Goal: Task Accomplishment & Management: Manage account settings

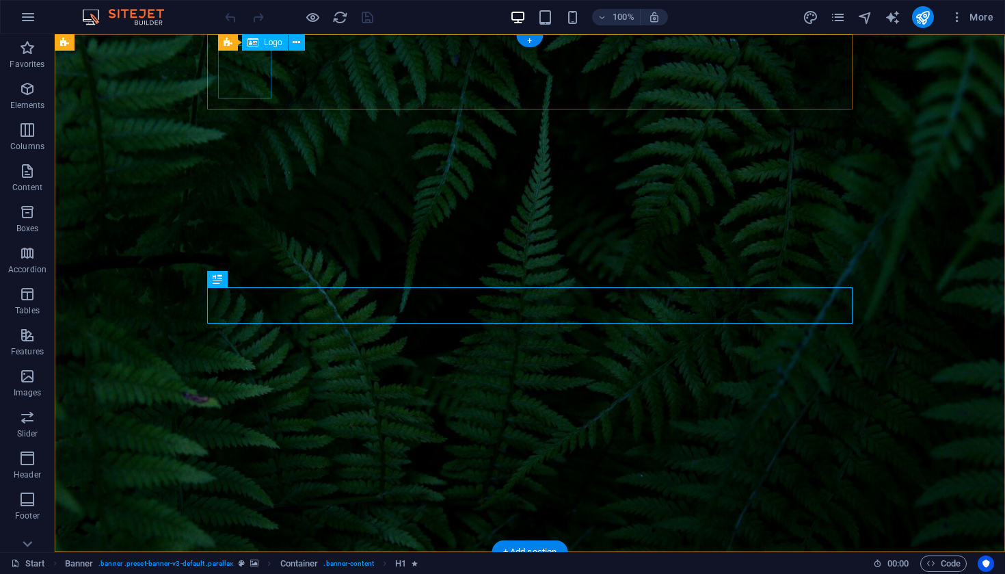
click at [271, 43] on span "Logo" at bounding box center [273, 42] width 18 height 8
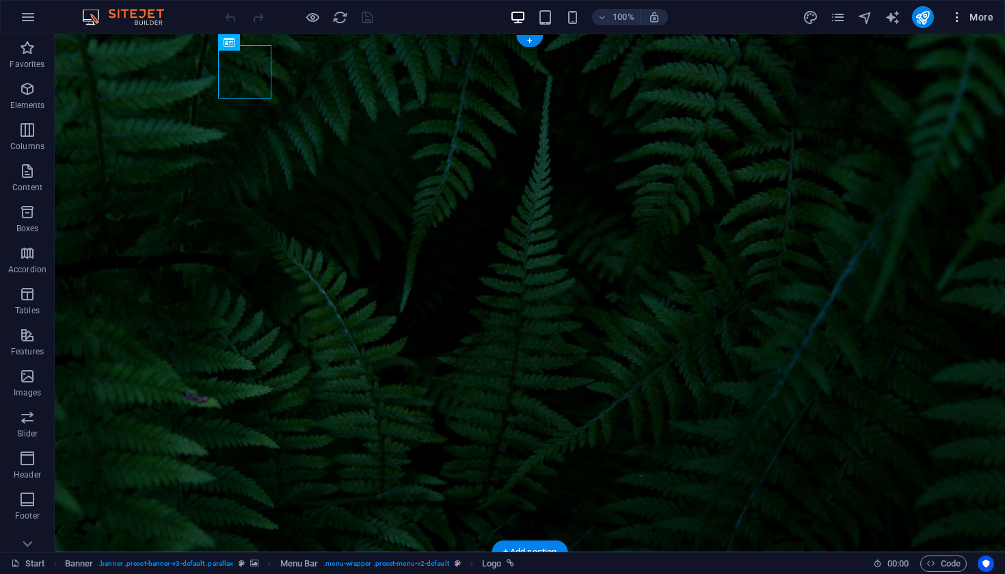
click at [986, 17] on span "More" at bounding box center [971, 17] width 43 height 14
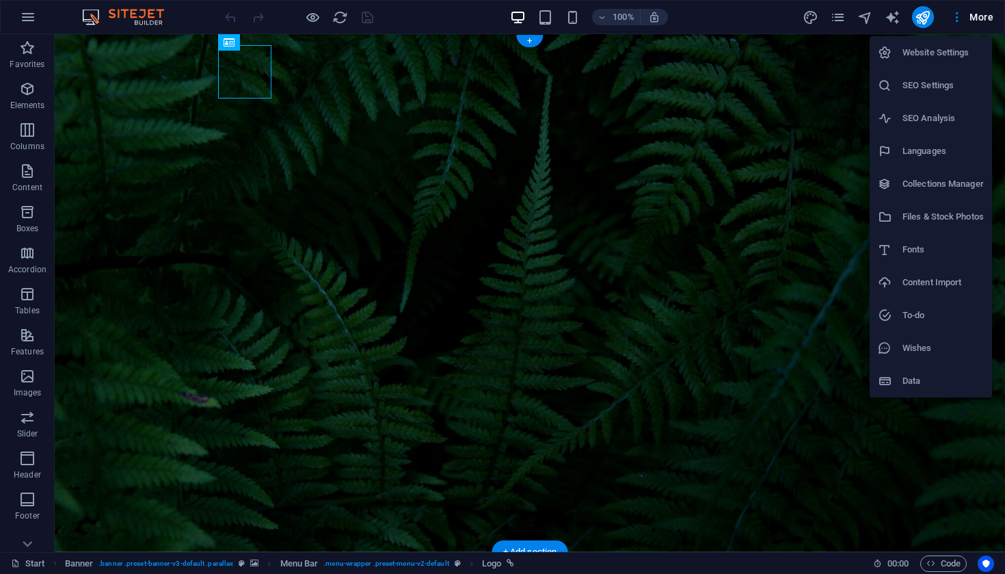
click at [943, 49] on h6 "Website Settings" at bounding box center [942, 52] width 81 height 16
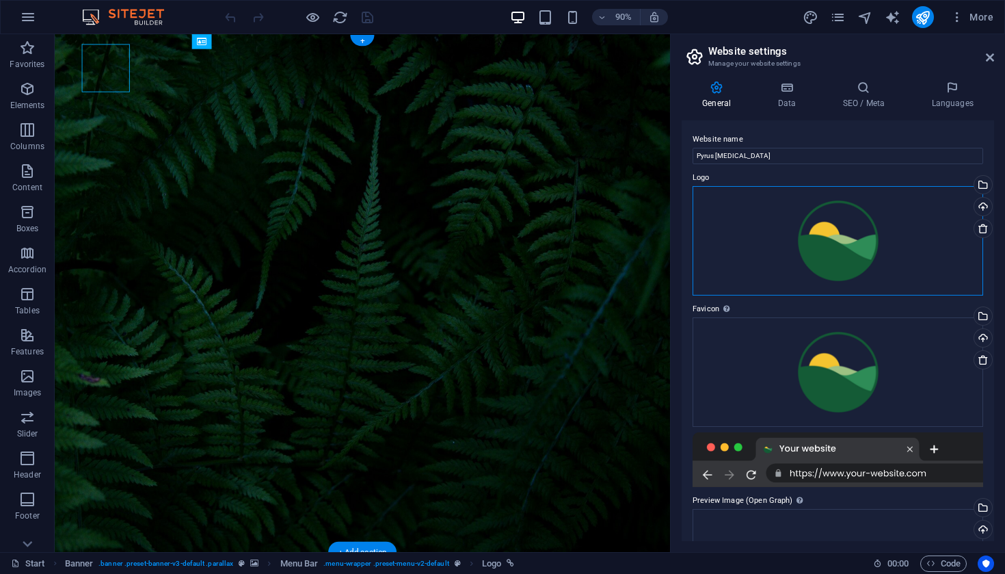
click at [836, 232] on div "Drag files here, click to choose files or select files from Files or our free s…" at bounding box center [837, 240] width 291 height 109
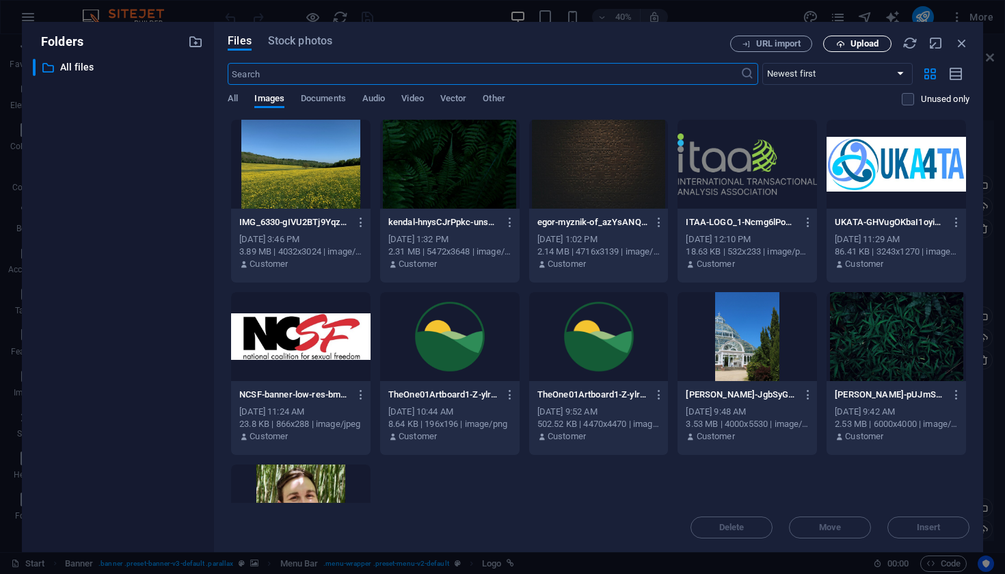
click at [863, 44] on span "Upload" at bounding box center [864, 44] width 28 height 8
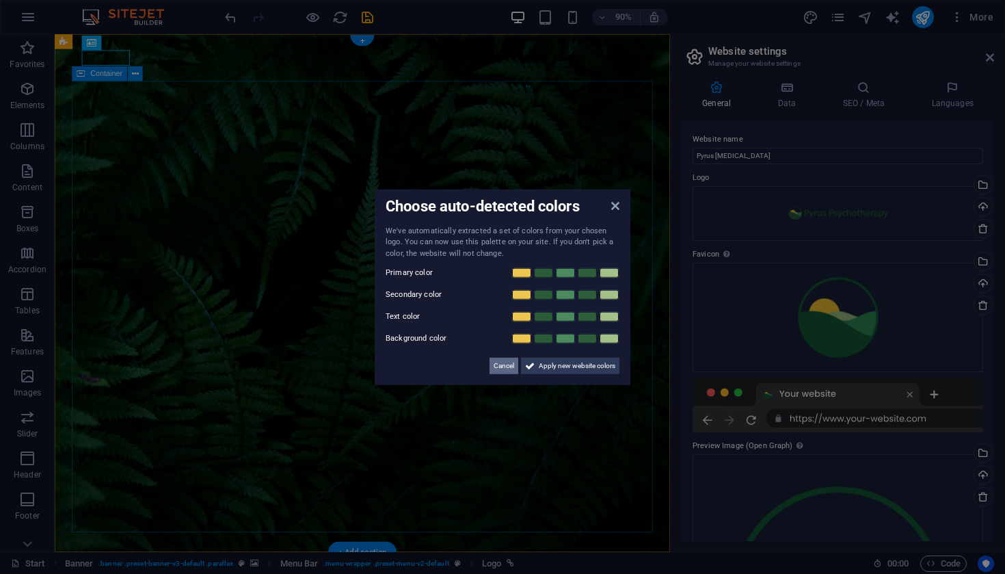
click at [502, 366] on span "Cancel" at bounding box center [504, 366] width 21 height 16
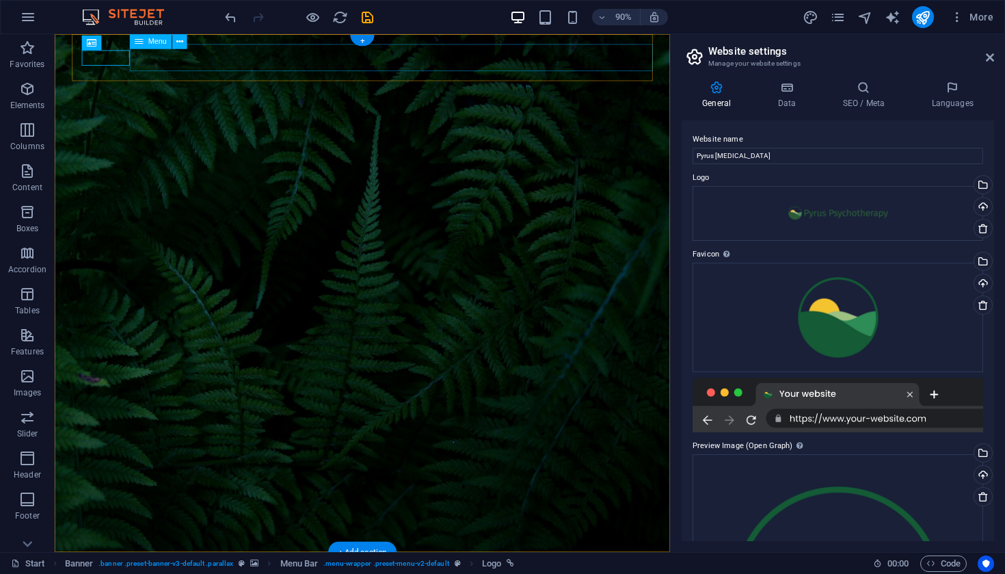
click at [181, 40] on icon at bounding box center [179, 41] width 7 height 13
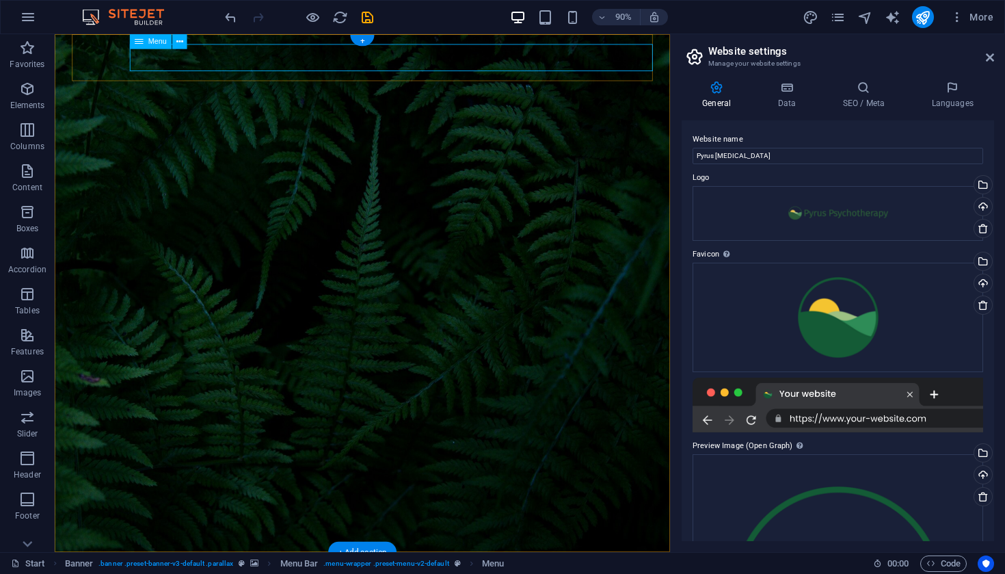
click at [143, 44] on icon at bounding box center [139, 41] width 9 height 15
click at [177, 41] on icon at bounding box center [179, 41] width 7 height 13
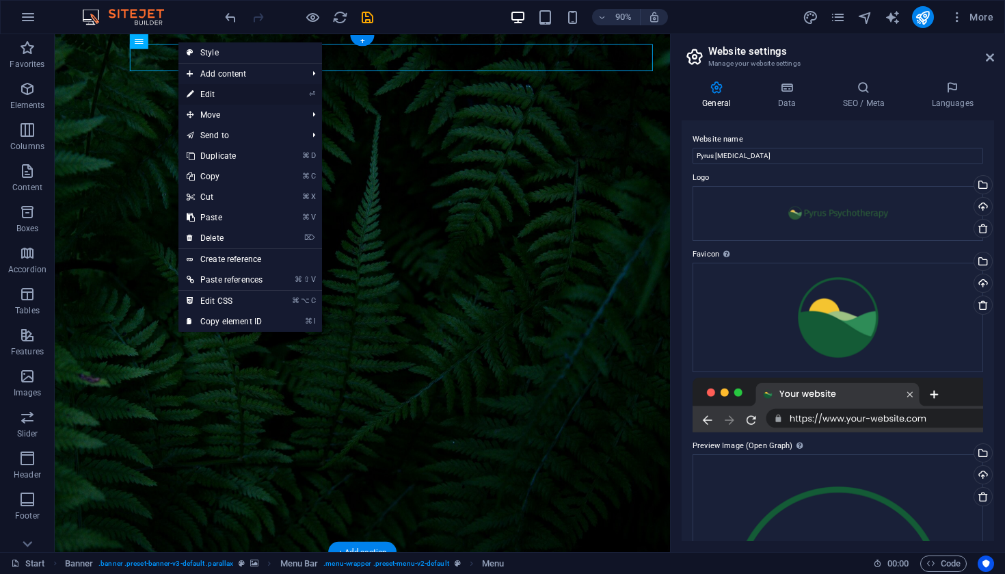
click at [208, 92] on link "⏎ Edit" at bounding box center [224, 94] width 92 height 21
select select "primary"
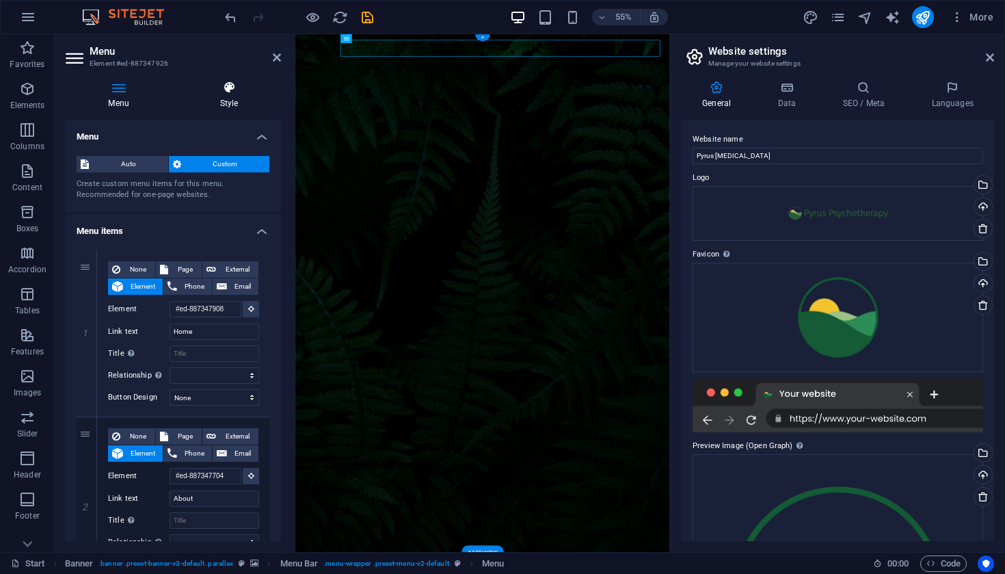
click at [225, 84] on icon at bounding box center [229, 88] width 104 height 14
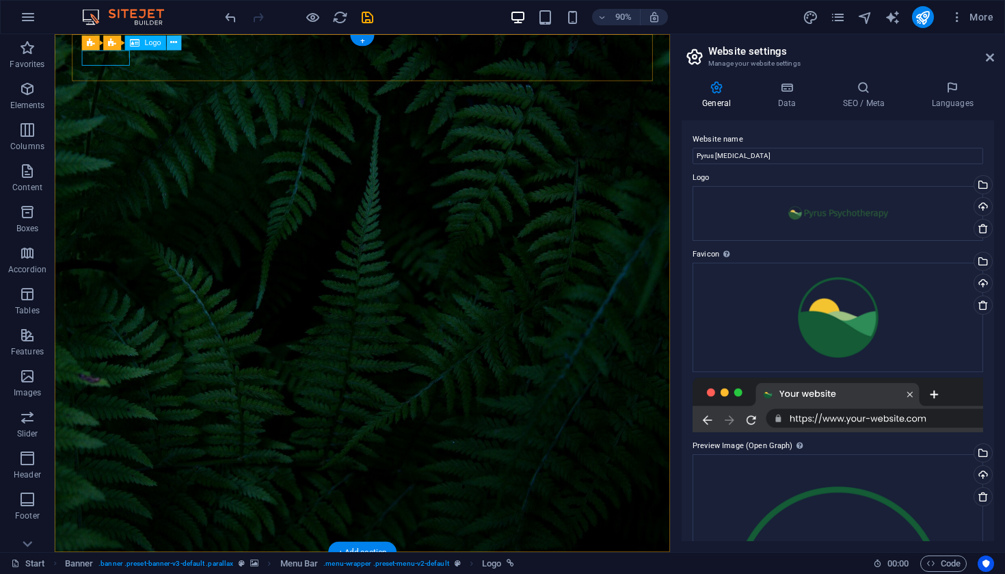
click at [178, 40] on button at bounding box center [174, 42] width 15 height 15
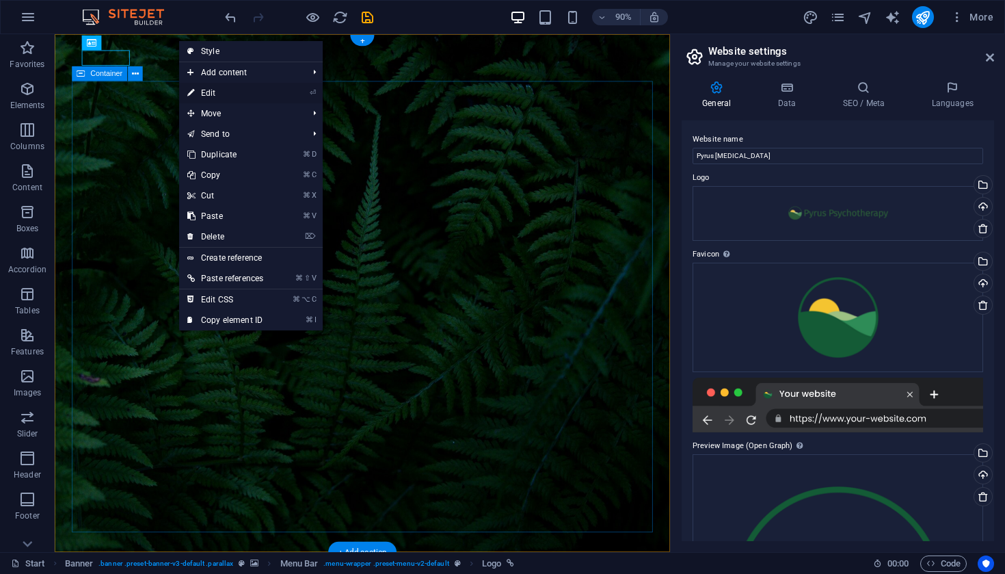
click at [217, 93] on link "⏎ Edit" at bounding box center [225, 93] width 92 height 21
select select "px"
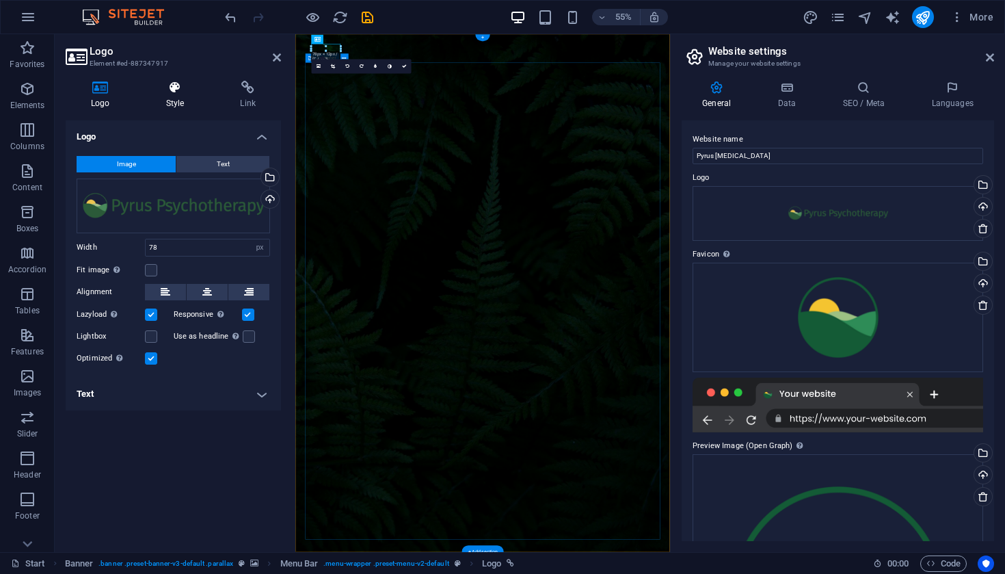
click at [174, 95] on h4 "Style" at bounding box center [178, 95] width 75 height 29
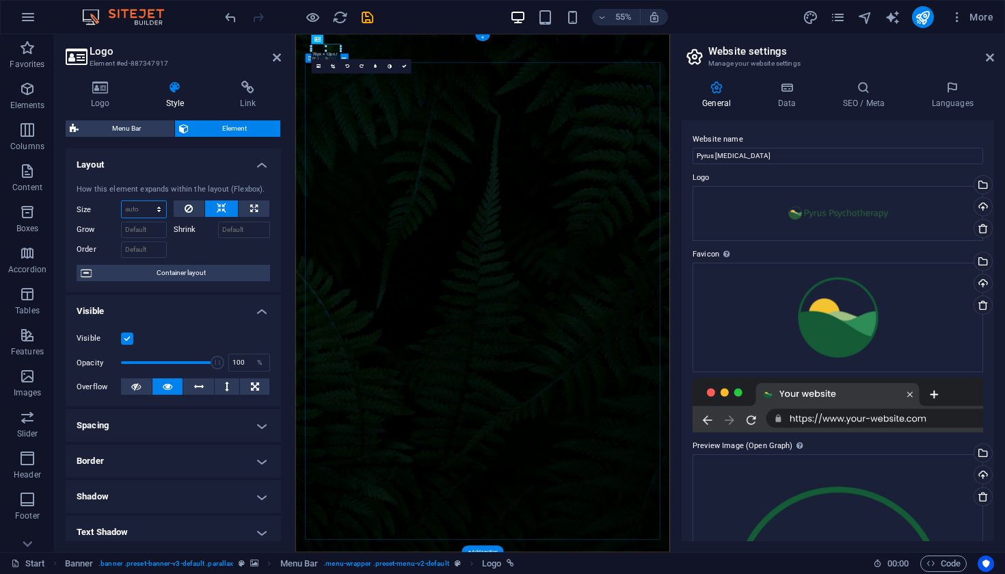
select select "1/1"
type input "100"
select select "%"
click at [221, 206] on icon at bounding box center [222, 208] width 10 height 16
select select "DISABLED_OPTION_VALUE"
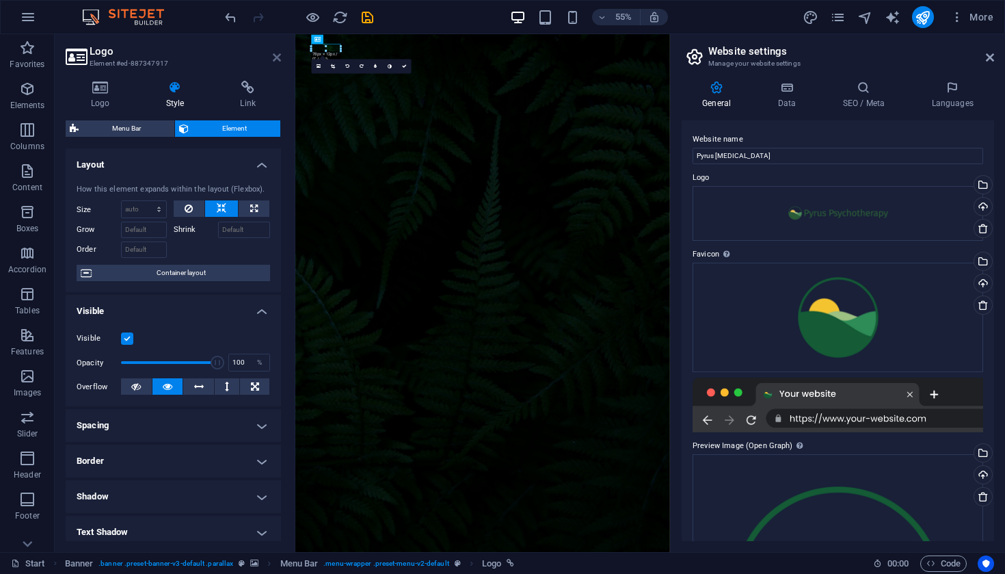
click at [275, 57] on icon at bounding box center [277, 57] width 8 height 11
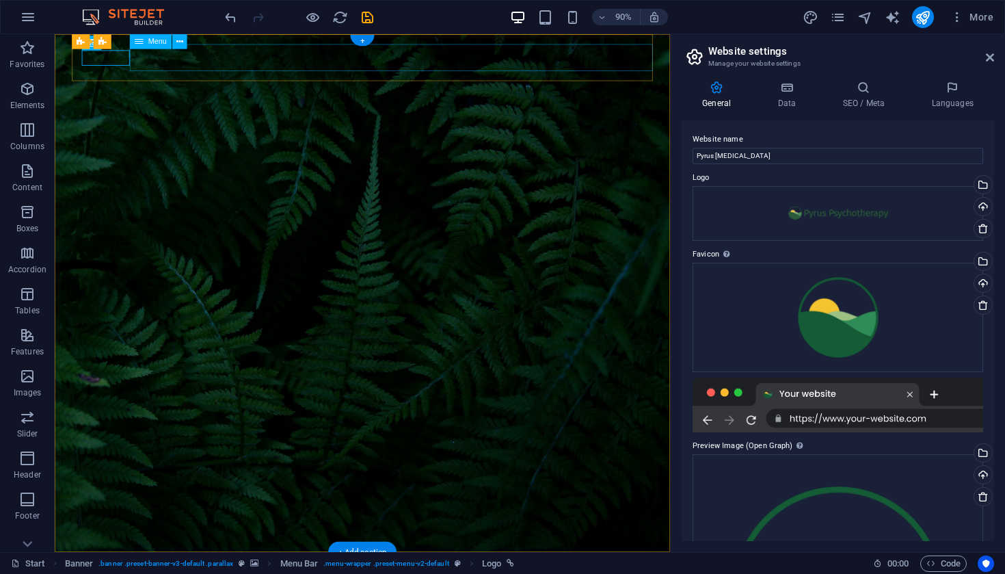
click at [180, 43] on icon at bounding box center [179, 41] width 7 height 13
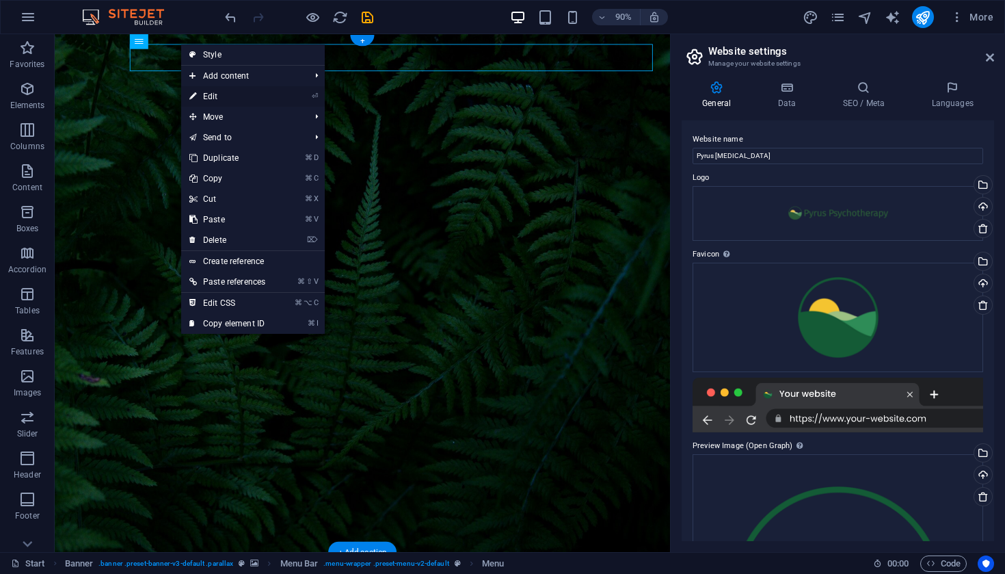
click at [218, 94] on link "⏎ Edit" at bounding box center [227, 96] width 92 height 21
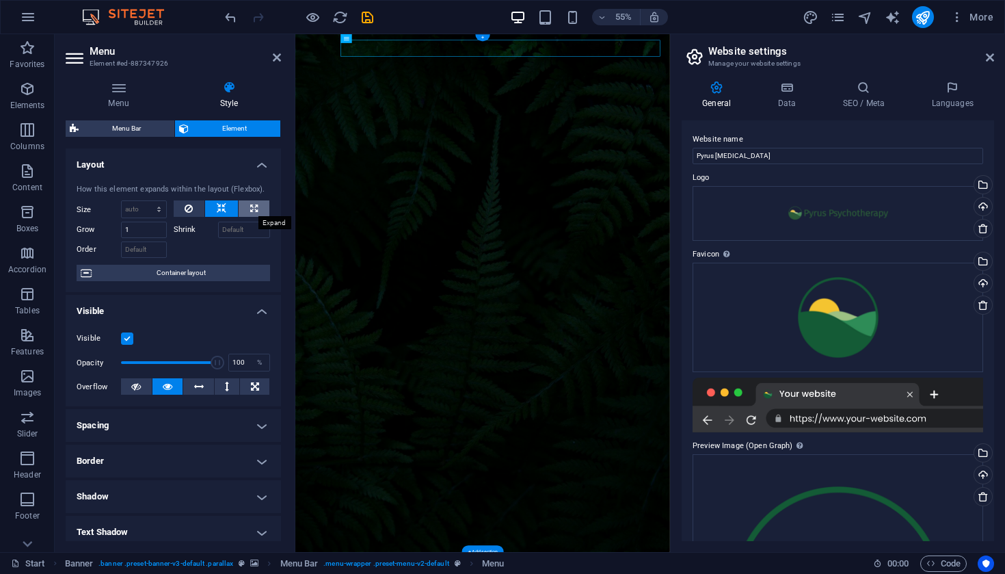
click at [252, 206] on icon at bounding box center [254, 208] width 8 height 16
type input "100"
select select "%"
click at [217, 208] on icon at bounding box center [222, 208] width 10 height 16
select select "DISABLED_OPTION_VALUE"
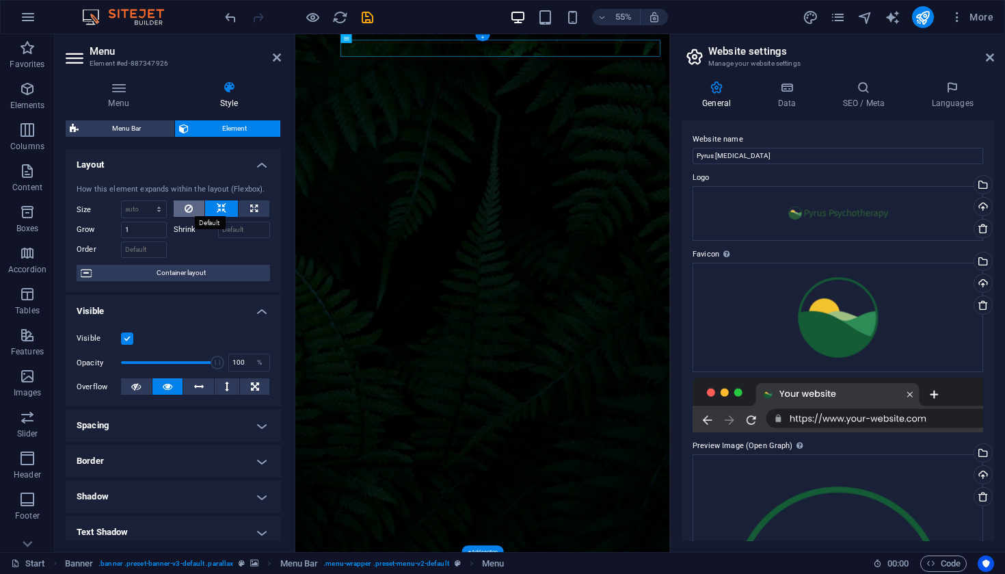
click at [187, 206] on icon at bounding box center [189, 208] width 8 height 16
click at [221, 211] on icon at bounding box center [222, 208] width 10 height 16
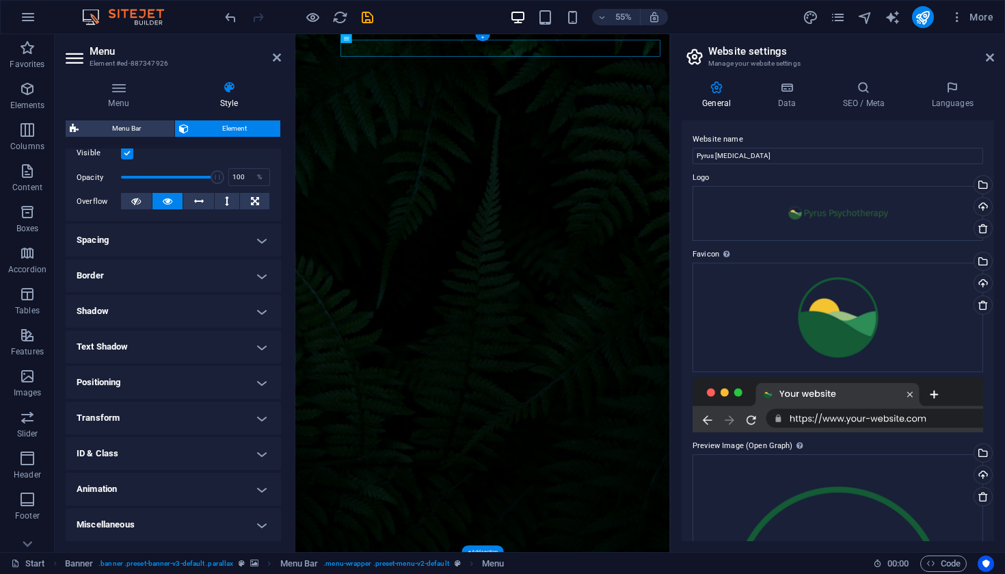
scroll to position [185, 0]
click at [254, 383] on h4 "Positioning" at bounding box center [173, 382] width 215 height 33
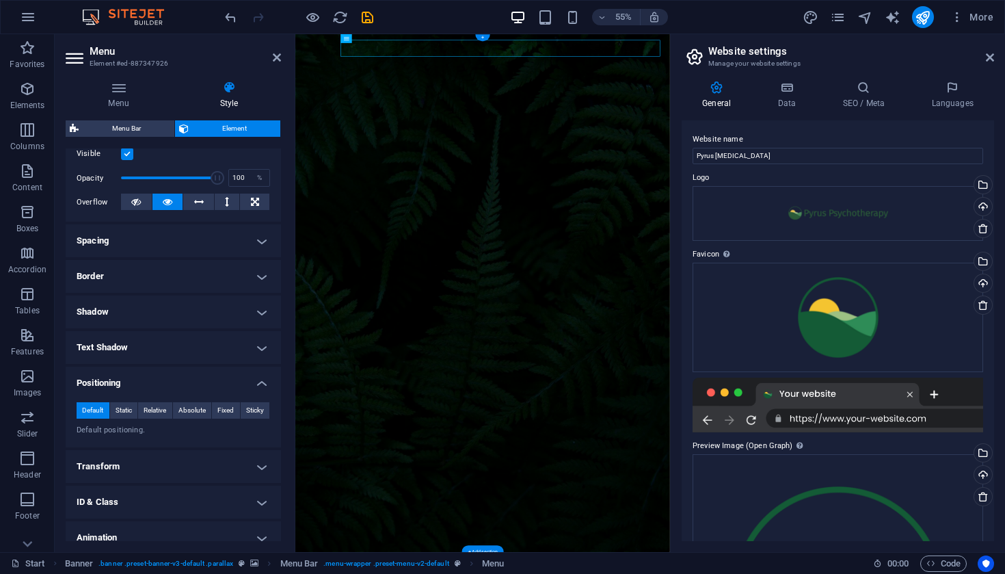
scroll to position [209, 0]
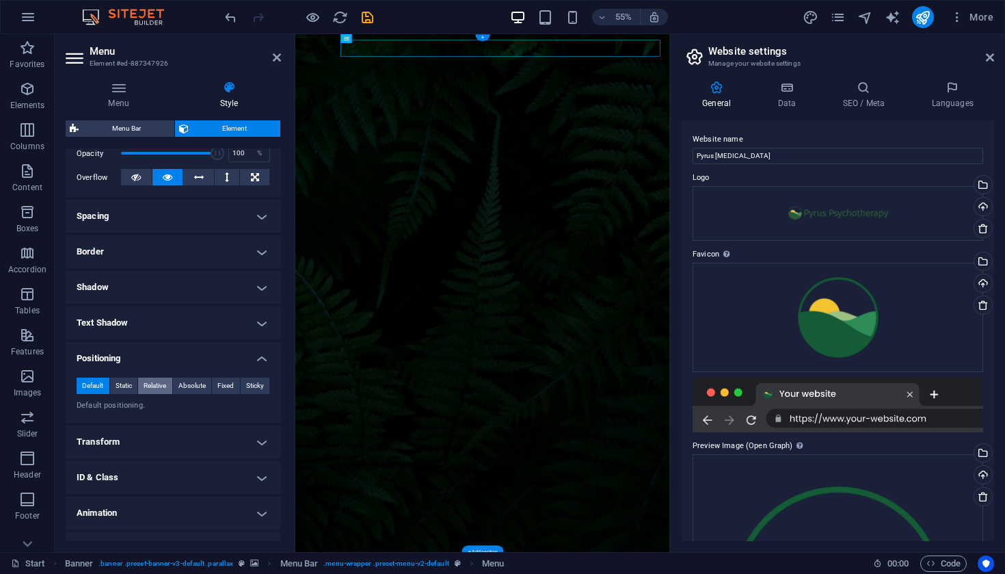
click at [157, 388] on span "Relative" at bounding box center [155, 385] width 23 height 16
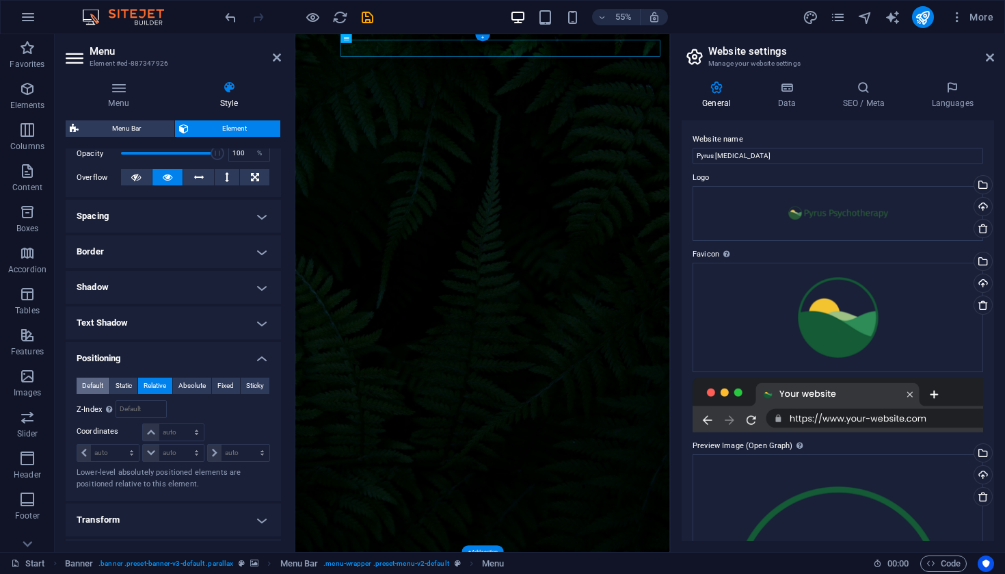
click at [88, 386] on span "Default" at bounding box center [92, 385] width 21 height 16
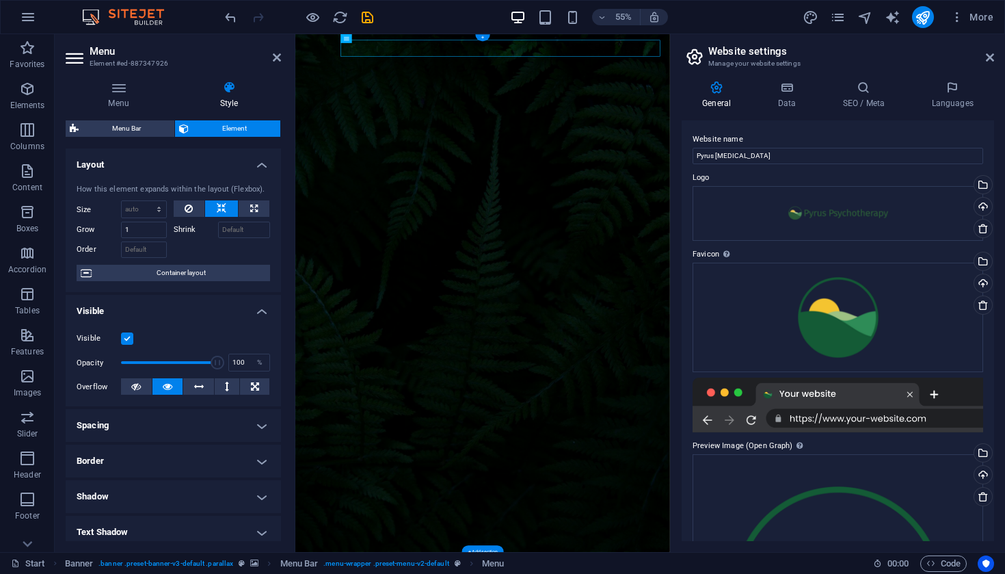
scroll to position [0, 0]
click at [280, 55] on icon at bounding box center [277, 57] width 8 height 11
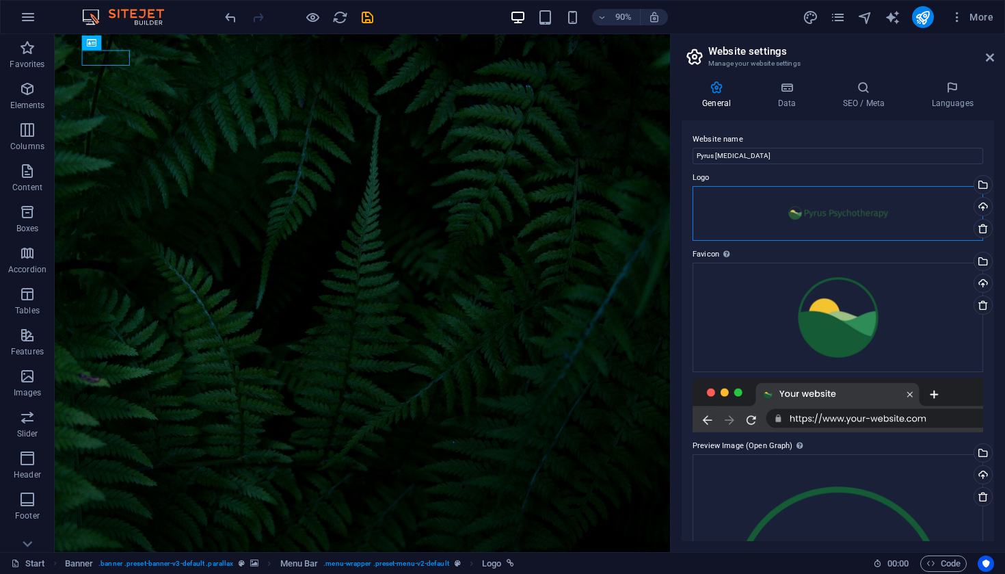
click at [822, 213] on div "Drag files here, click to choose files or select files from Files or our free s…" at bounding box center [837, 213] width 291 height 55
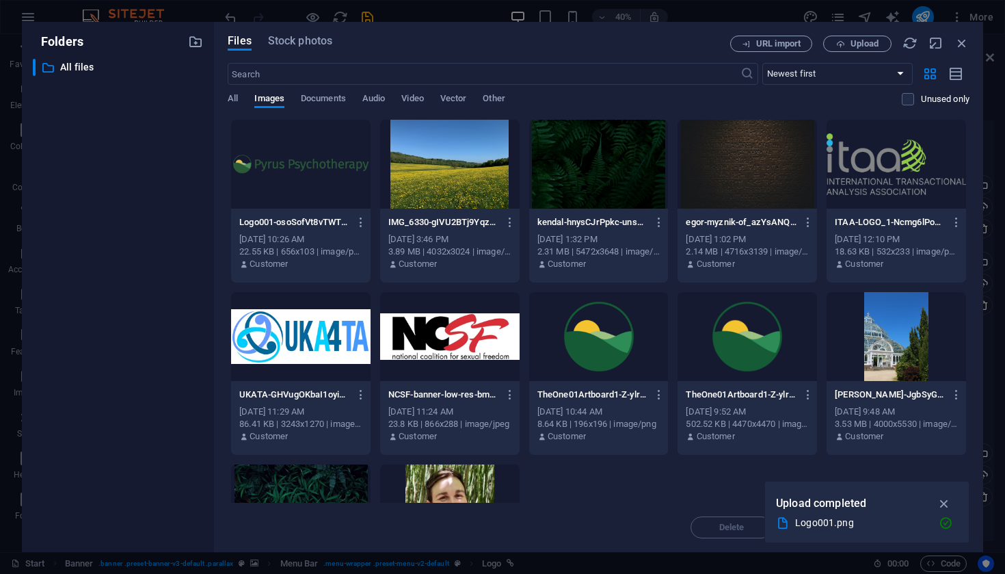
click at [768, 335] on div at bounding box center [746, 336] width 139 height 89
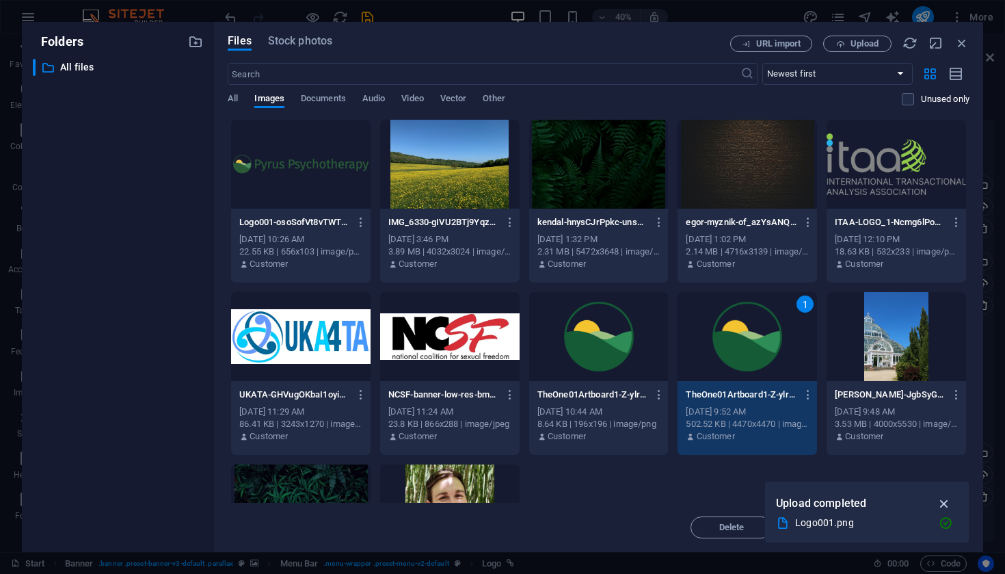
click at [939, 502] on icon "button" at bounding box center [944, 503] width 16 height 15
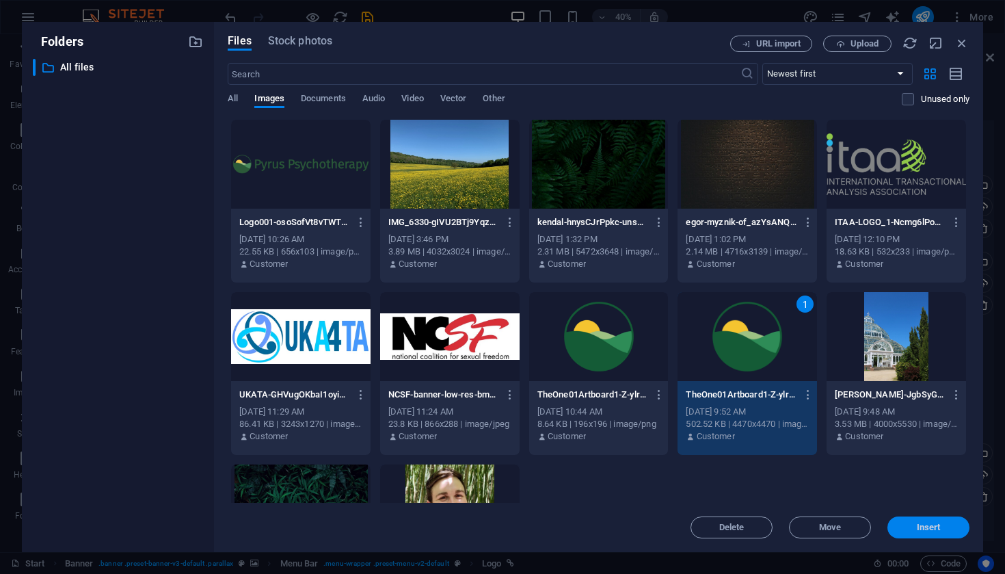
click at [921, 526] on span "Insert" at bounding box center [929, 527] width 24 height 8
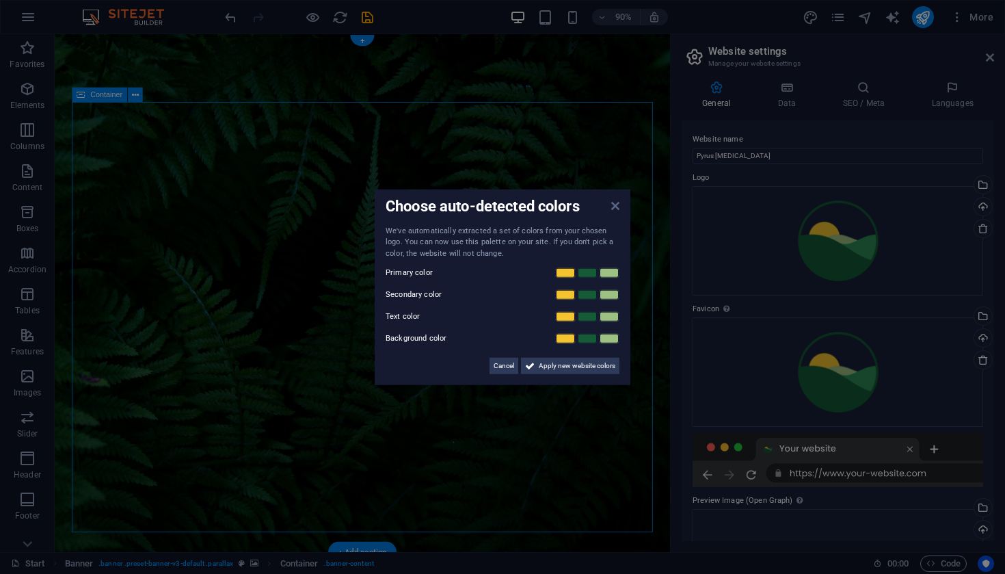
click at [615, 209] on icon at bounding box center [615, 205] width 8 height 11
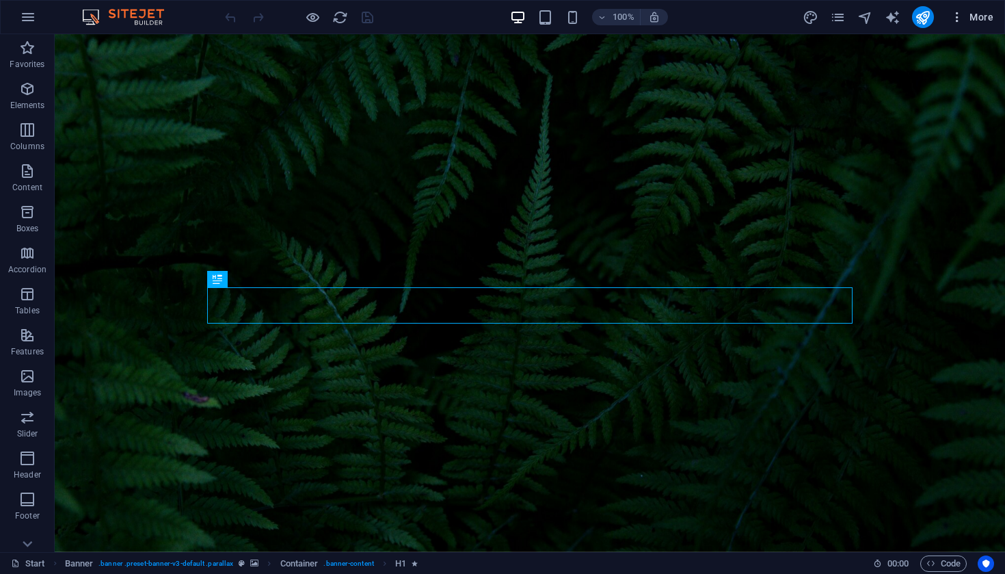
click at [974, 21] on span "More" at bounding box center [971, 17] width 43 height 14
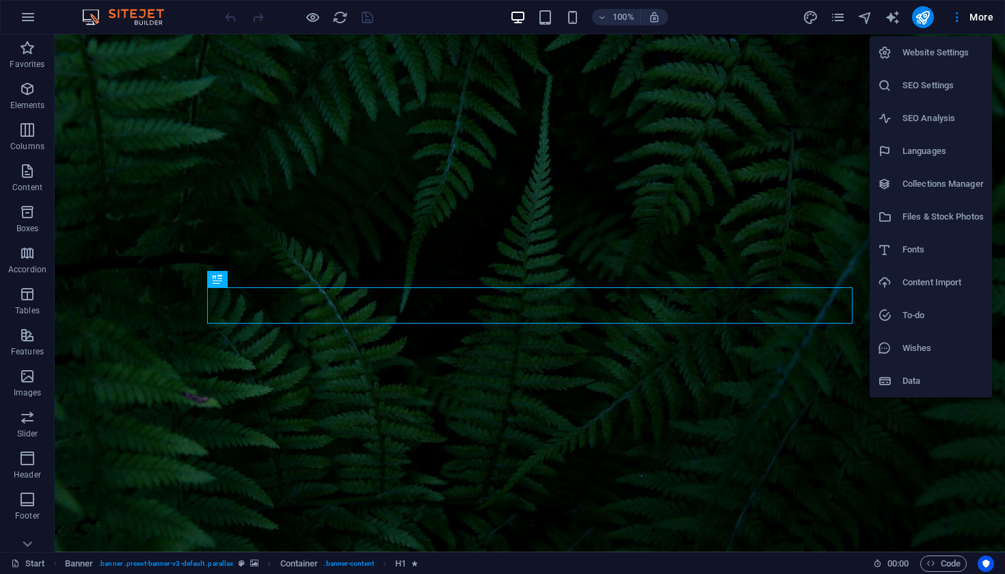
click at [936, 55] on h6 "Website Settings" at bounding box center [942, 52] width 81 height 16
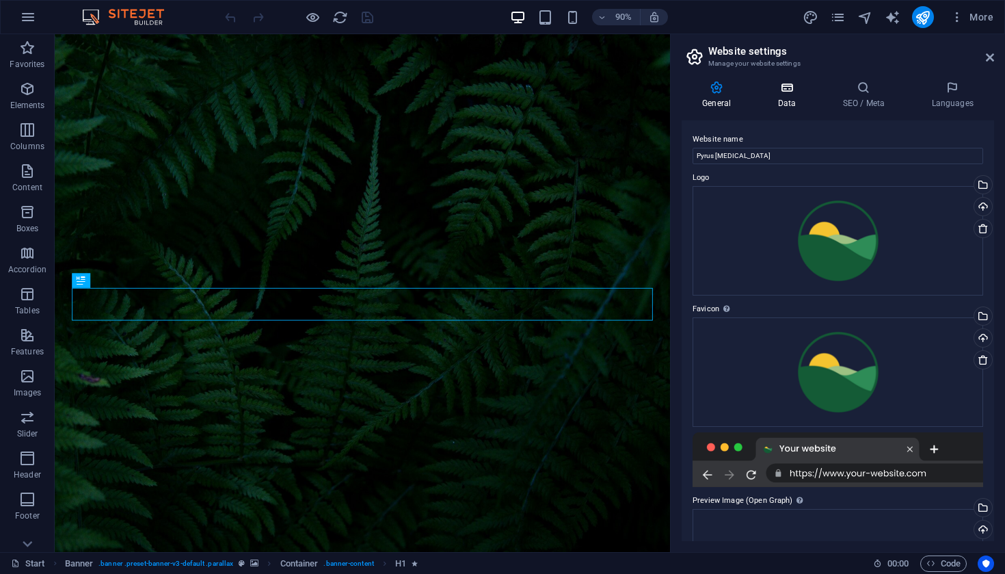
click at [792, 90] on icon at bounding box center [786, 88] width 59 height 14
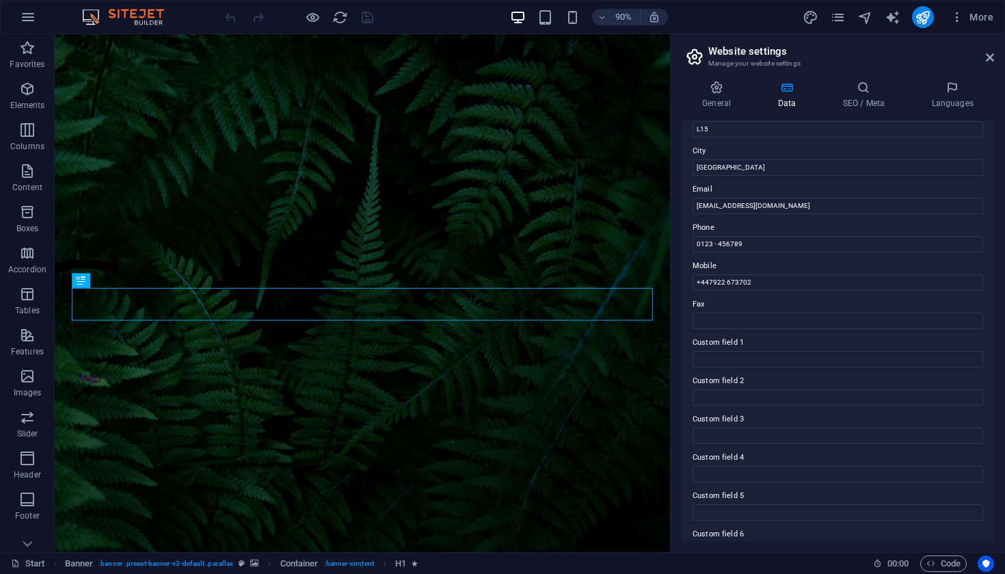
scroll to position [209, 0]
click at [733, 234] on input "0123 - 456789" at bounding box center [837, 242] width 291 height 16
click at [725, 282] on input "+447922 673702" at bounding box center [837, 281] width 291 height 16
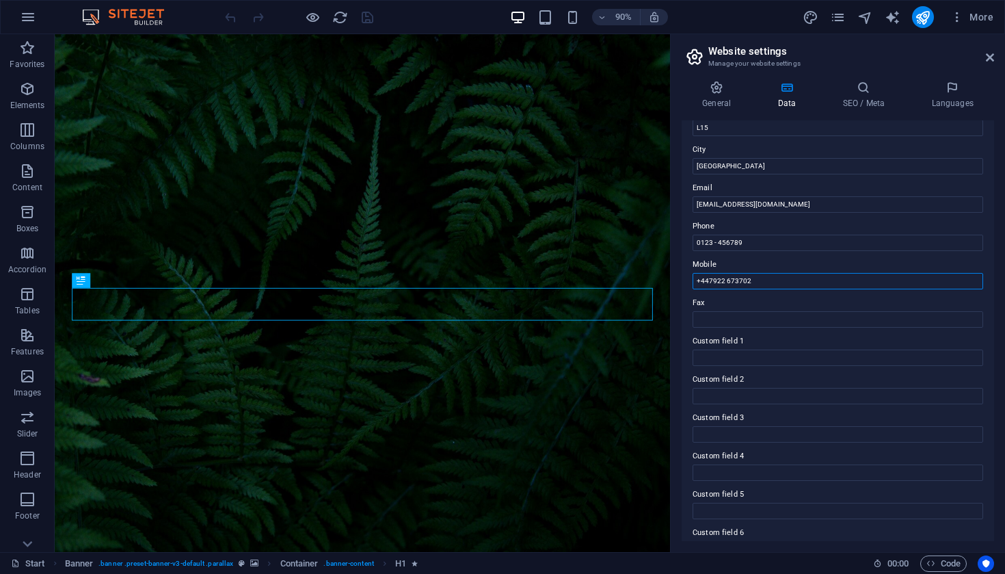
click at [725, 282] on input "+447922 673702" at bounding box center [837, 281] width 291 height 16
click at [714, 242] on input "0123 - 456789" at bounding box center [837, 242] width 291 height 16
paste input "+447922 673702"
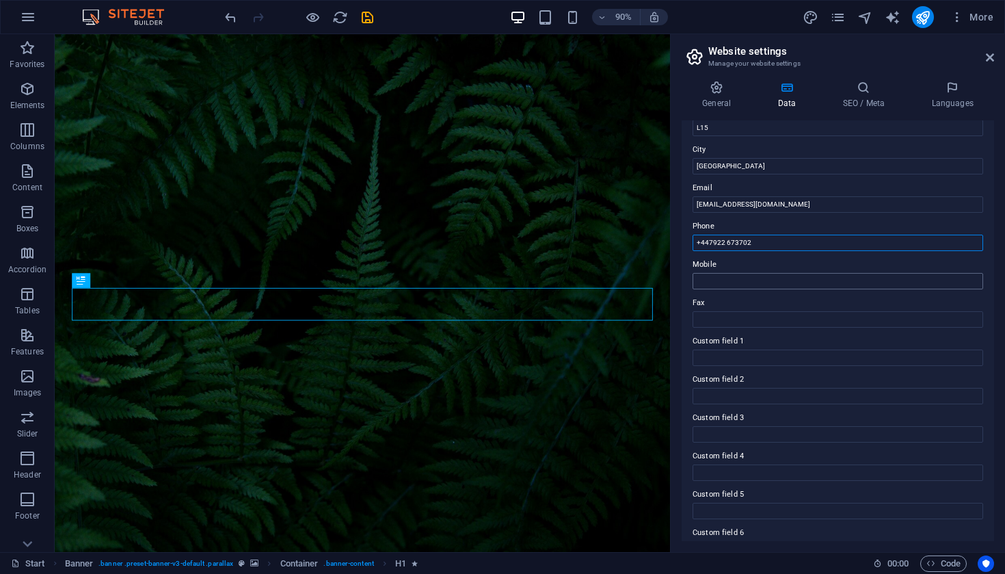
type input "+447922 673702"
click at [761, 279] on input "Mobile" at bounding box center [837, 281] width 291 height 16
paste input "+447922 673702"
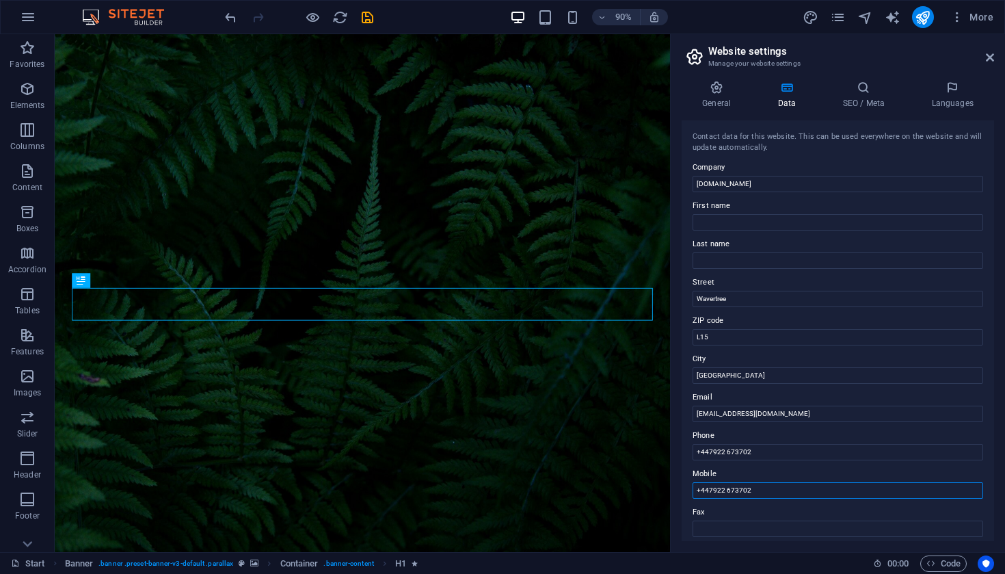
scroll to position [0, 0]
type input "+447922 673702"
click at [994, 57] on aside "Website settings Manage your website settings General Data SEO / Meta Languages…" at bounding box center [837, 292] width 335 height 517
click at [990, 57] on icon at bounding box center [990, 57] width 8 height 11
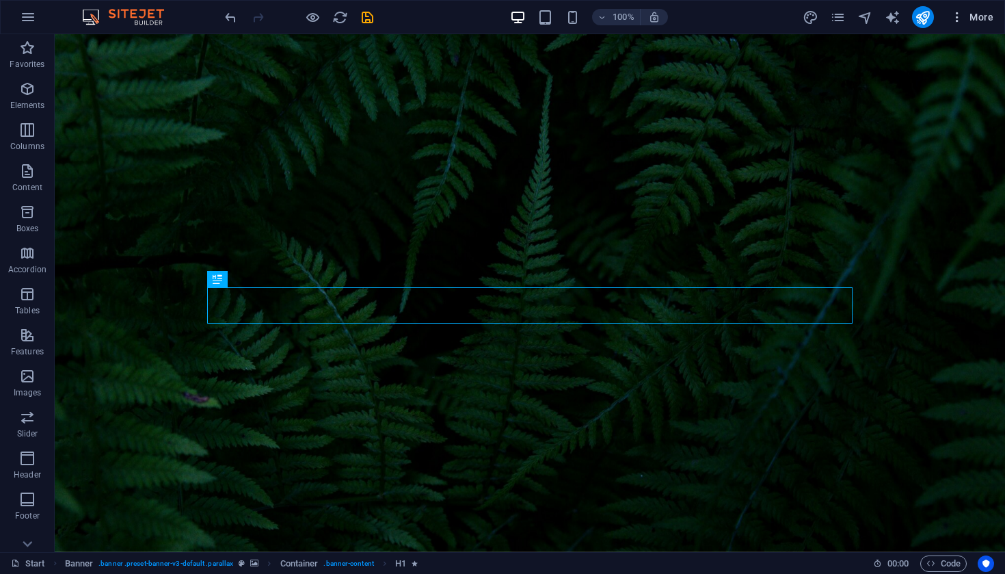
click at [979, 16] on span "More" at bounding box center [971, 17] width 43 height 14
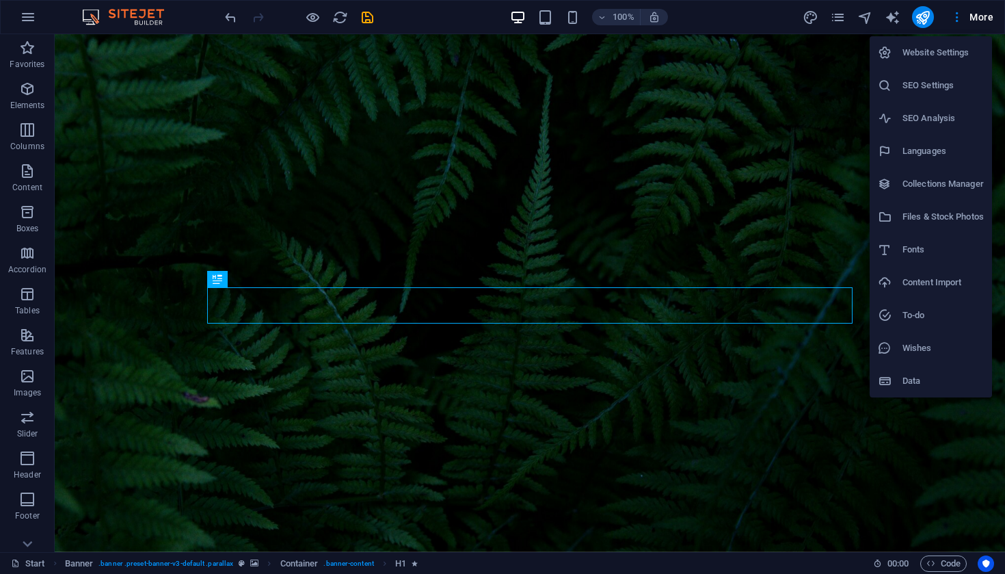
click at [955, 51] on h6 "Website Settings" at bounding box center [942, 52] width 81 height 16
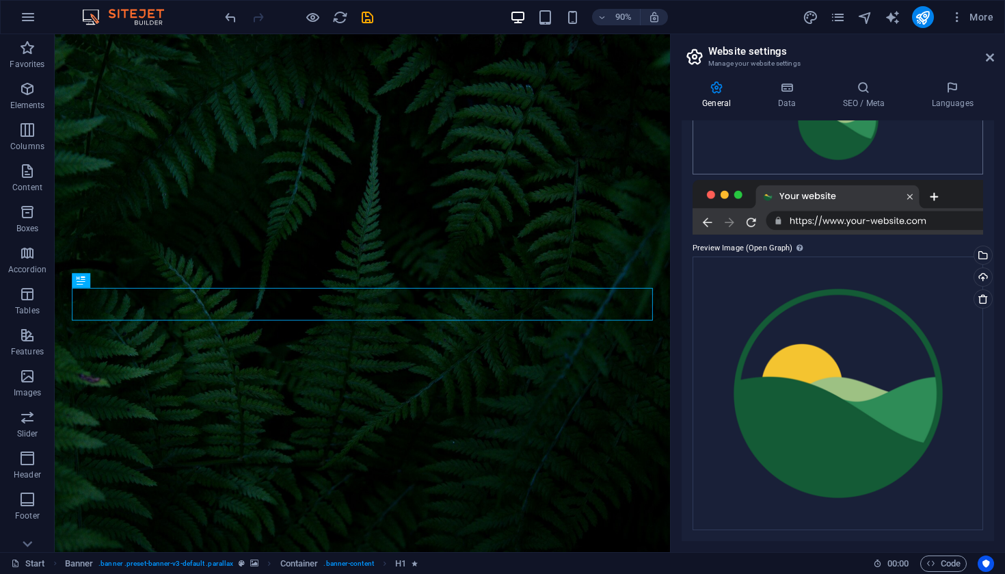
scroll to position [252, 0]
click at [798, 96] on h4 "Data" at bounding box center [789, 95] width 65 height 29
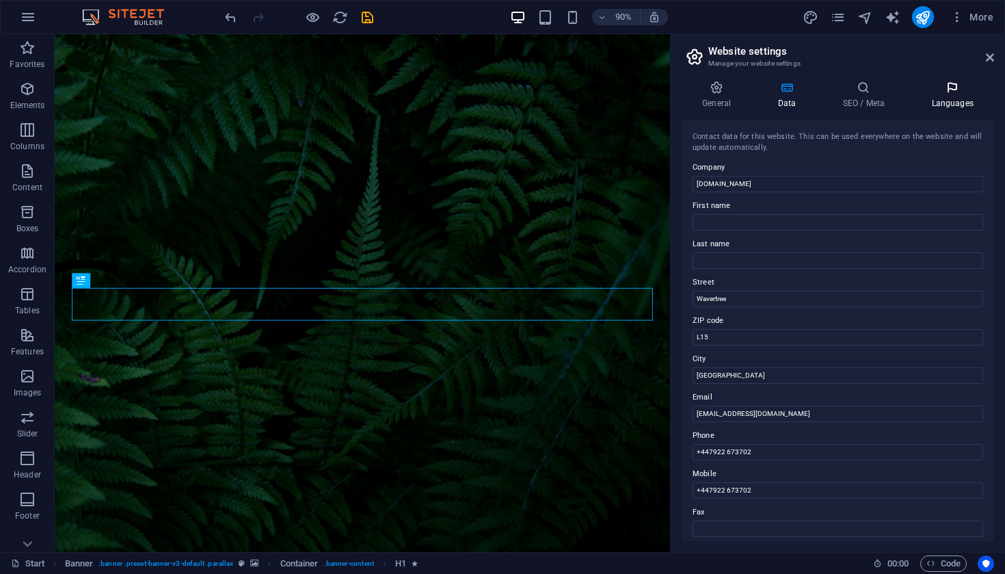
scroll to position [0, 0]
click at [989, 58] on icon at bounding box center [990, 57] width 8 height 11
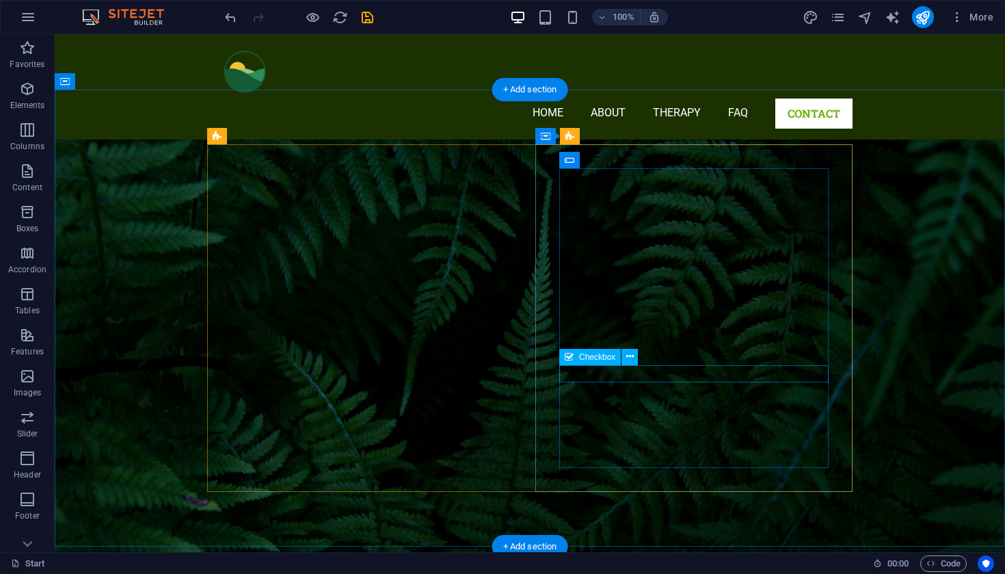
scroll to position [3352, 0]
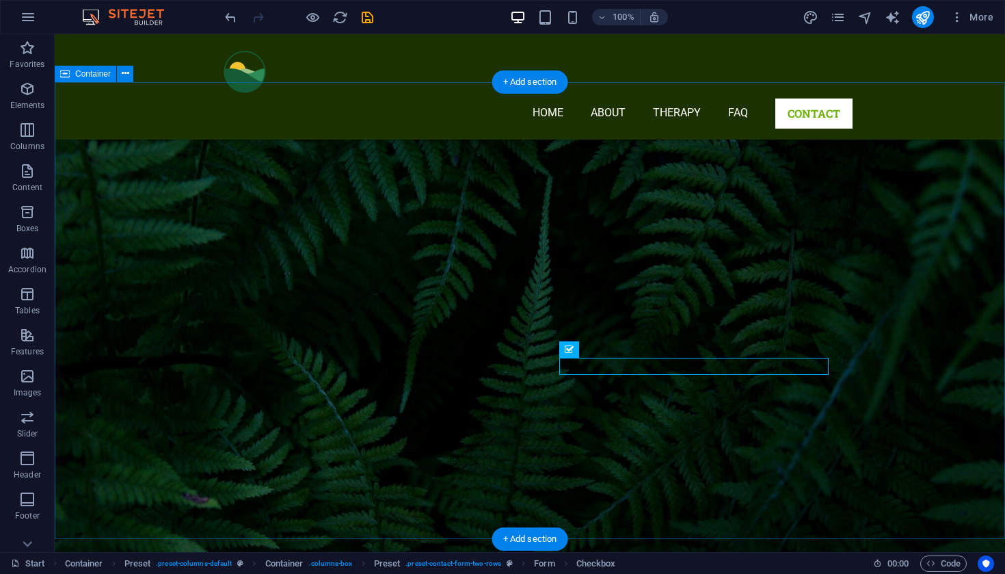
scroll to position [3353, 0]
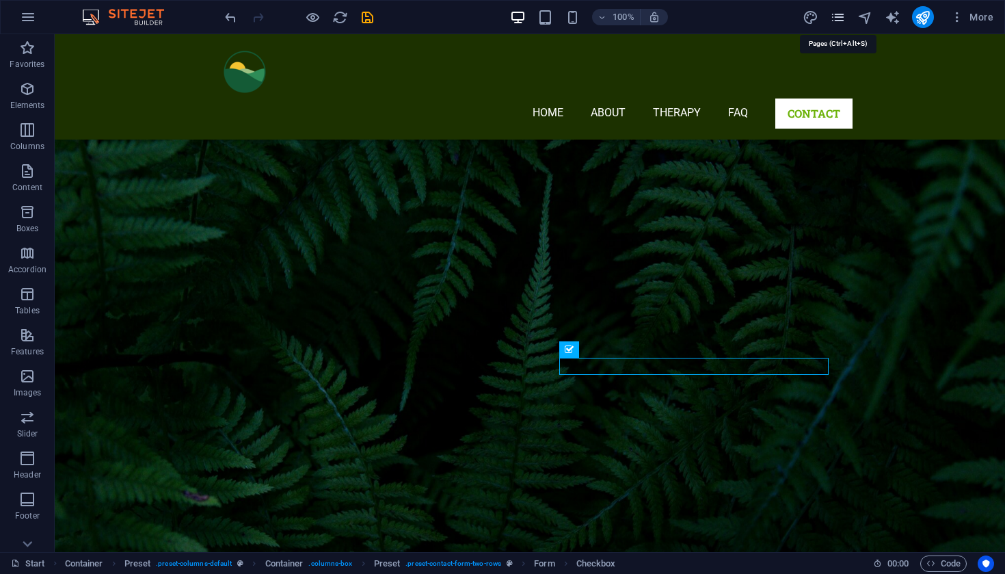
click at [837, 15] on icon "pages" at bounding box center [838, 18] width 16 height 16
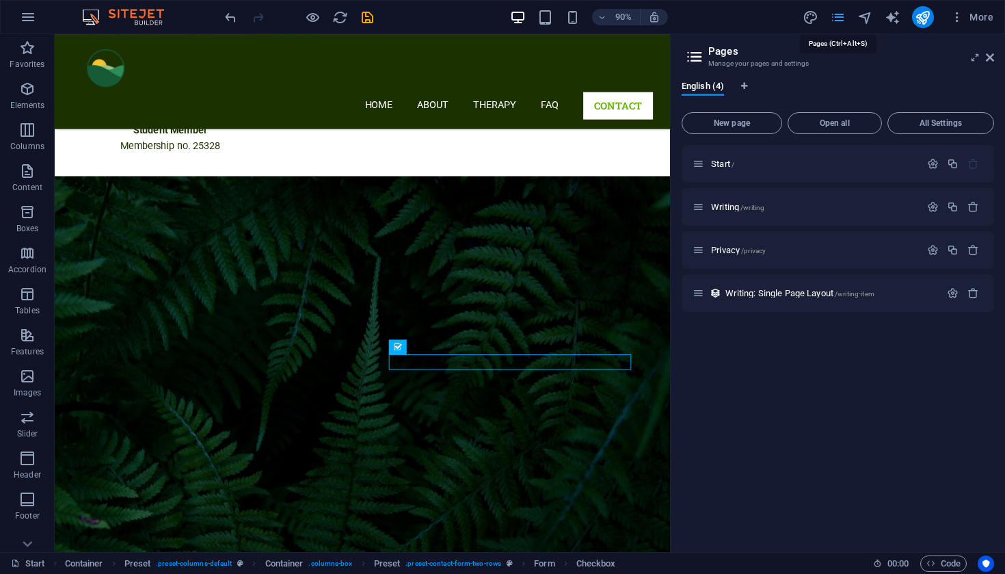
scroll to position [3626, 0]
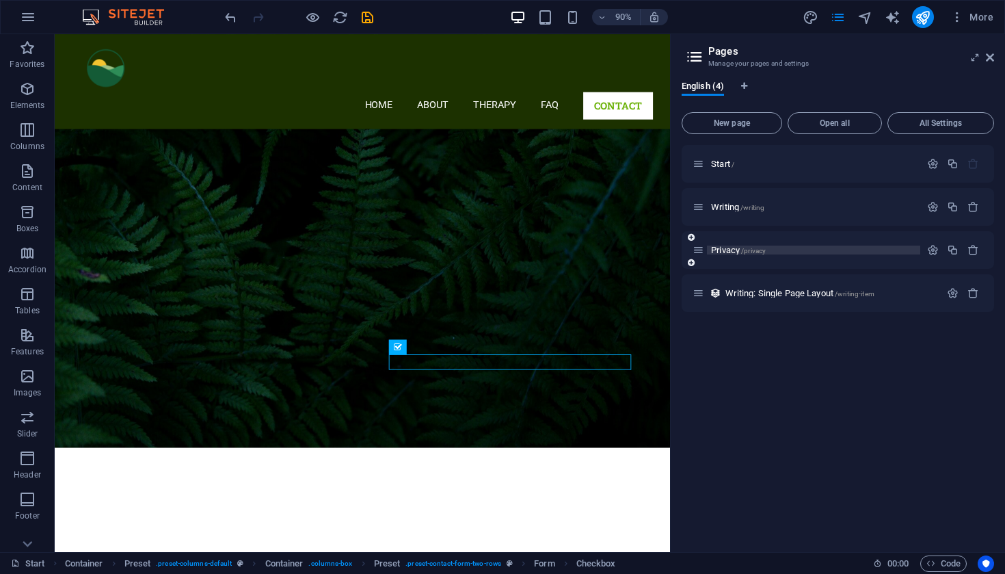
click at [739, 249] on span "Privacy /privacy" at bounding box center [738, 250] width 55 height 10
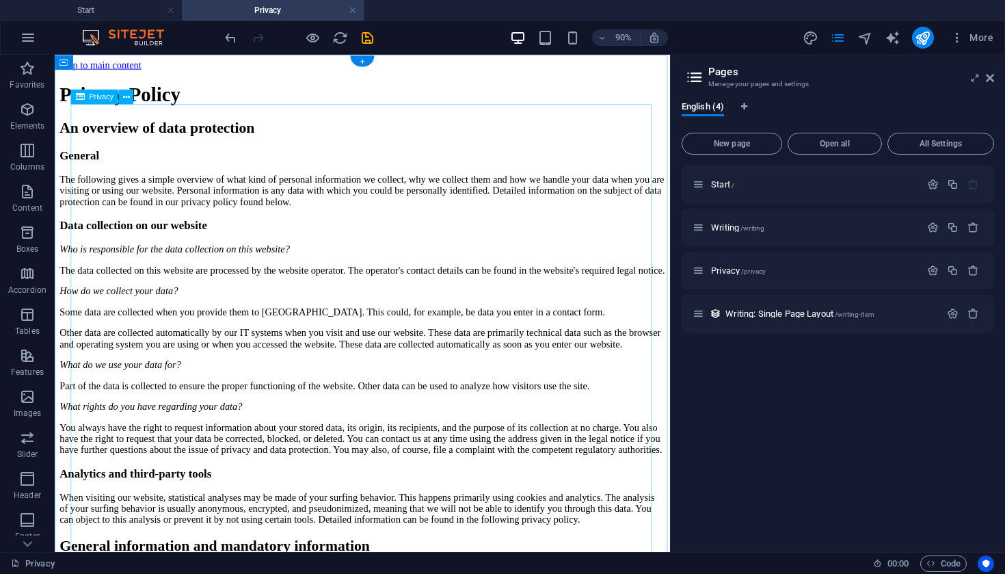
scroll to position [0, 0]
click at [931, 271] on icon "button" at bounding box center [933, 271] width 12 height 12
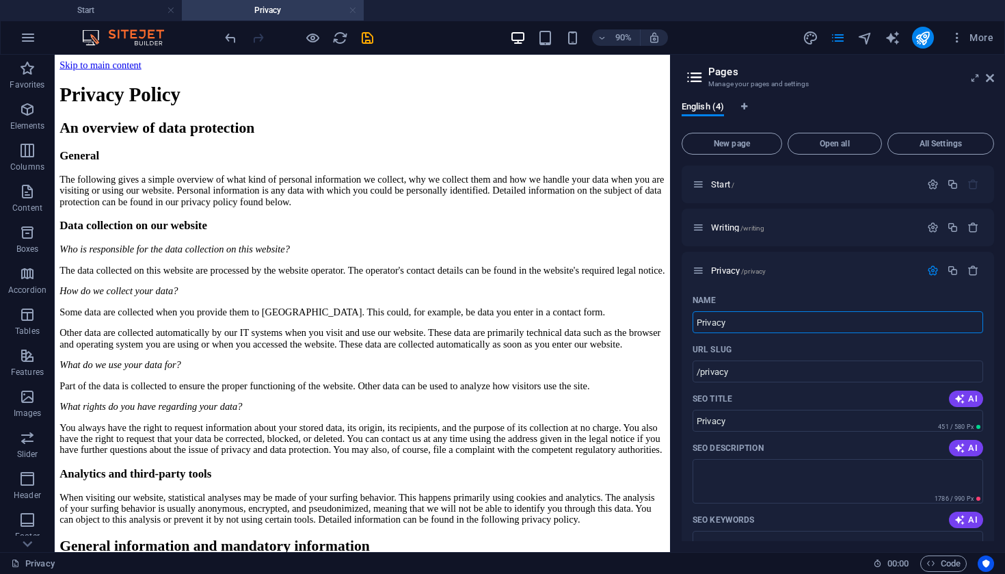
click at [352, 10] on link at bounding box center [353, 10] width 8 height 13
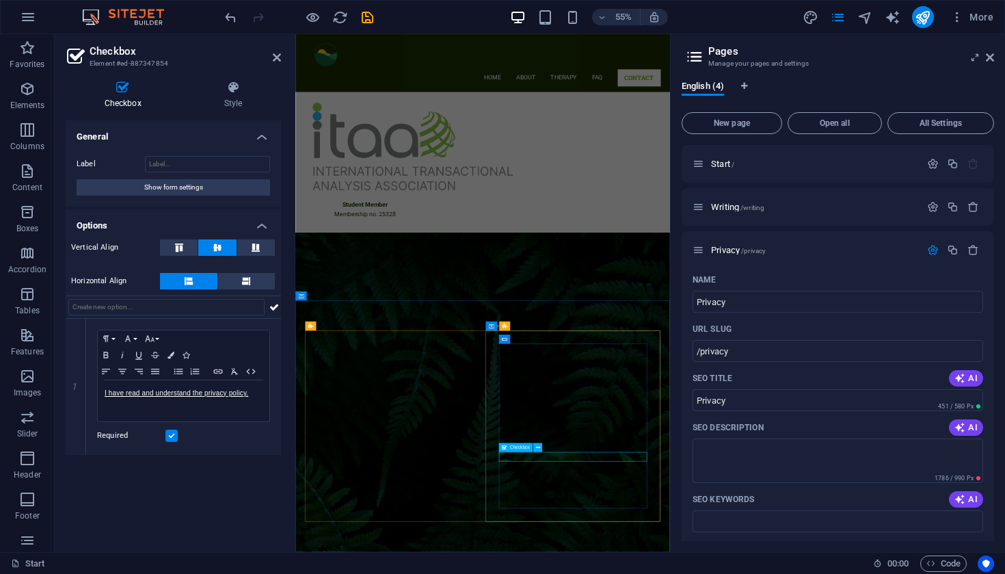
click at [230, 418] on div "I have read and understand the privacy policy." at bounding box center [184, 400] width 172 height 41
click at [237, 90] on icon at bounding box center [233, 88] width 96 height 14
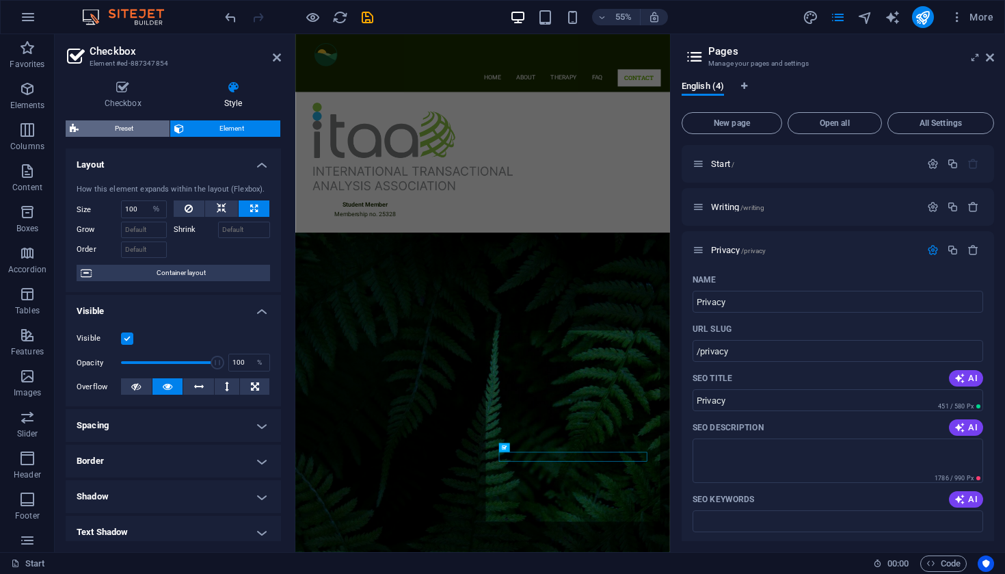
click at [128, 123] on span "Preset" at bounding box center [124, 128] width 83 height 16
select select "px"
select select "rem"
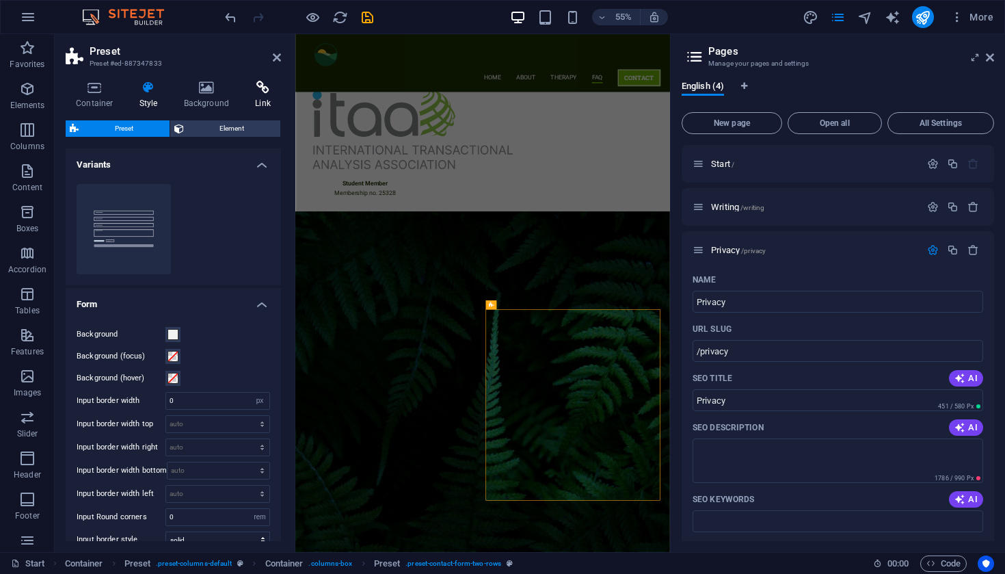
click at [262, 98] on h4 "Link" at bounding box center [263, 95] width 36 height 29
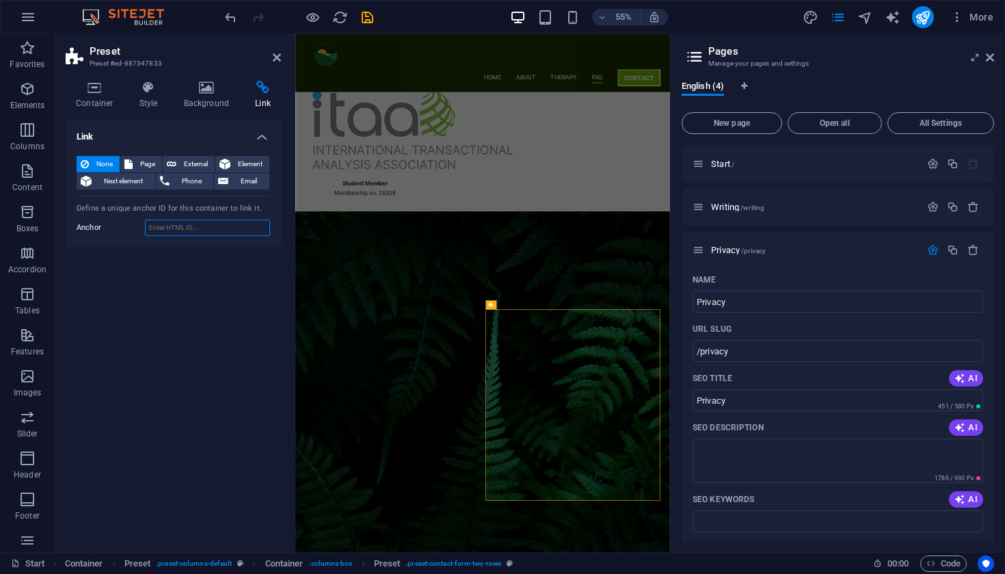
click at [198, 228] on input "Anchor" at bounding box center [207, 227] width 125 height 16
paste input "[URL][DOMAIN_NAME]"
type input "[URL][DOMAIN_NAME]"
click at [141, 161] on span "Page" at bounding box center [147, 164] width 21 height 16
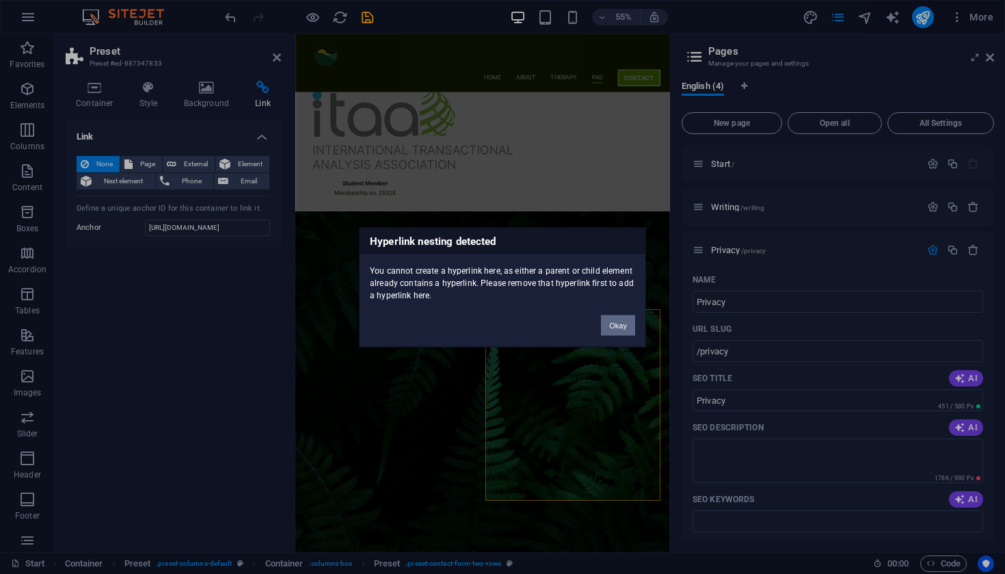
click at [617, 322] on button "Okay" at bounding box center [618, 324] width 34 height 21
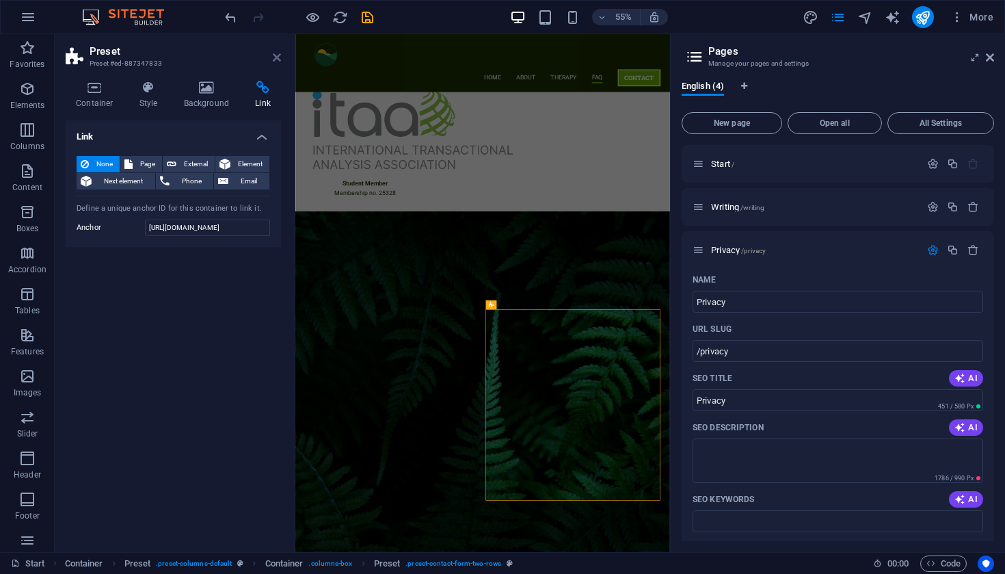
click at [276, 61] on icon at bounding box center [277, 57] width 8 height 11
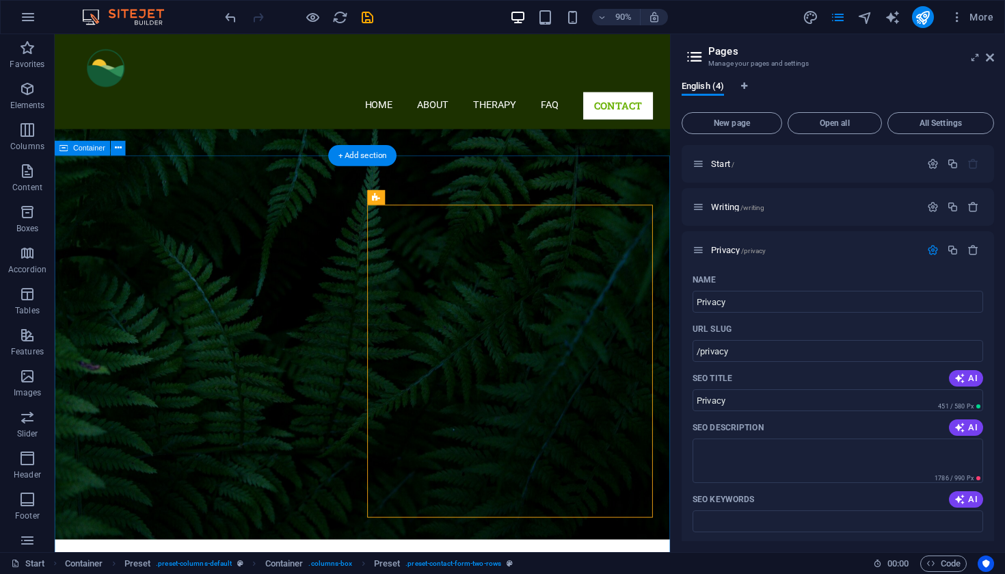
scroll to position [3572, 0]
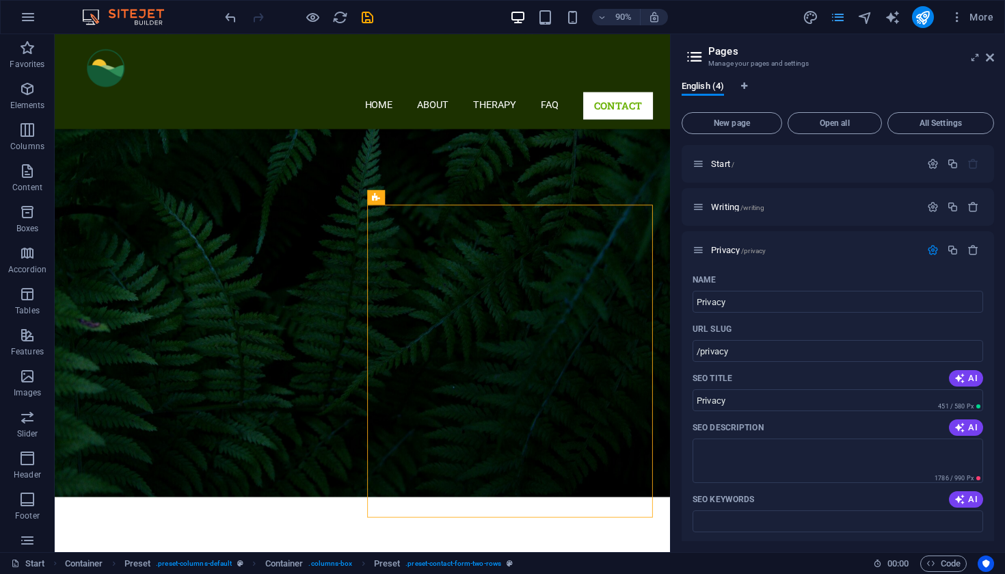
click at [835, 21] on icon "pages" at bounding box center [838, 18] width 16 height 16
click at [725, 254] on span "Privacy /privacy" at bounding box center [738, 250] width 55 height 10
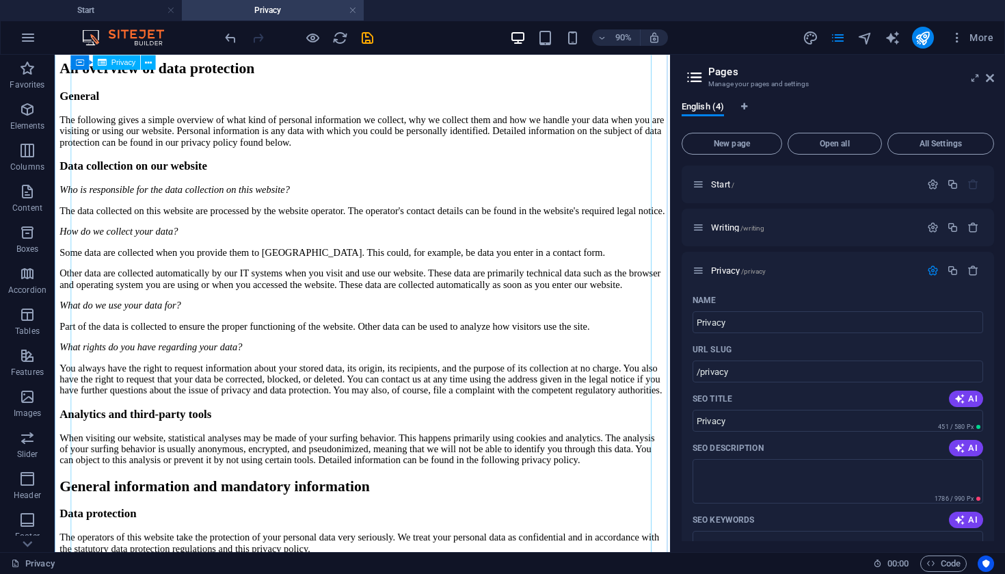
scroll to position [66, 0]
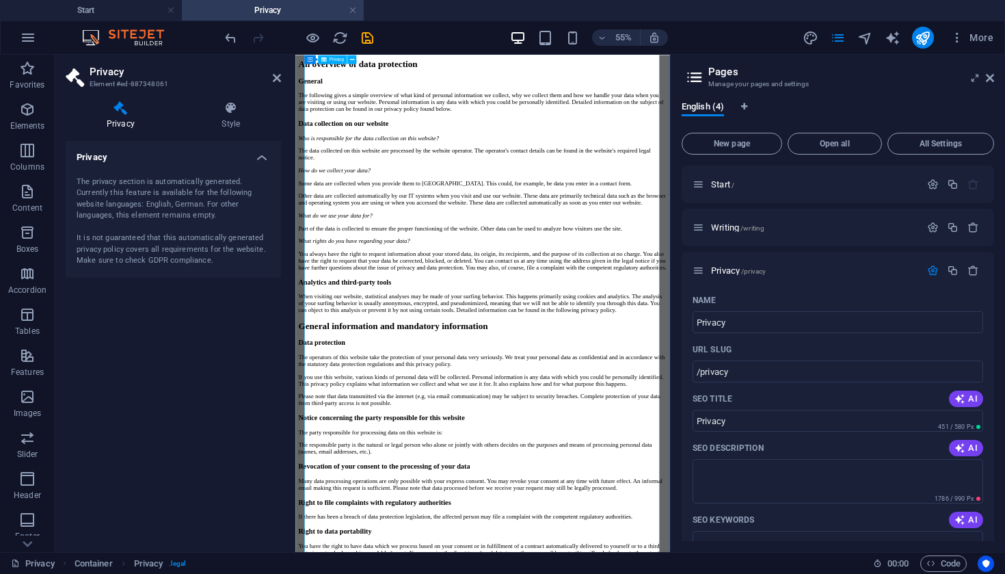
click at [261, 158] on h4 "Privacy" at bounding box center [173, 153] width 215 height 25
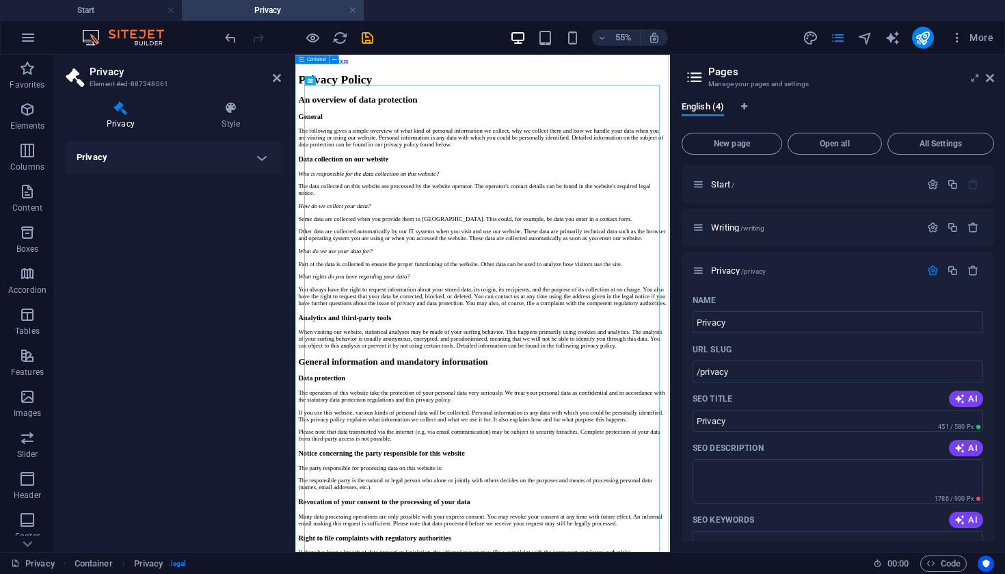
scroll to position [0, 0]
click at [270, 75] on h2 "Privacy" at bounding box center [185, 72] width 191 height 12
click at [275, 79] on icon at bounding box center [277, 77] width 8 height 11
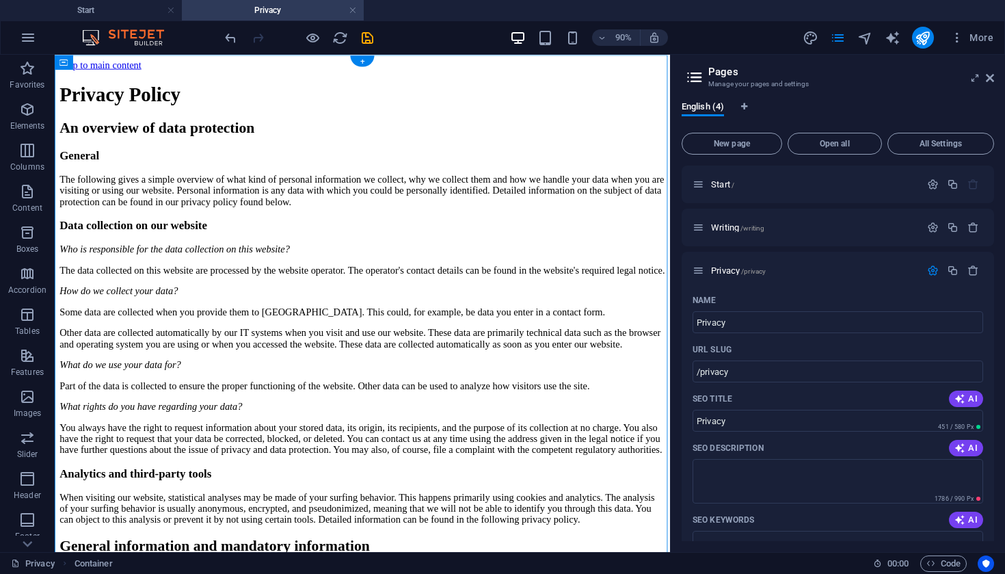
click at [121, 55] on div "Privacy Container + +" at bounding box center [362, 303] width 615 height 497
click at [120, 64] on icon at bounding box center [118, 61] width 7 height 13
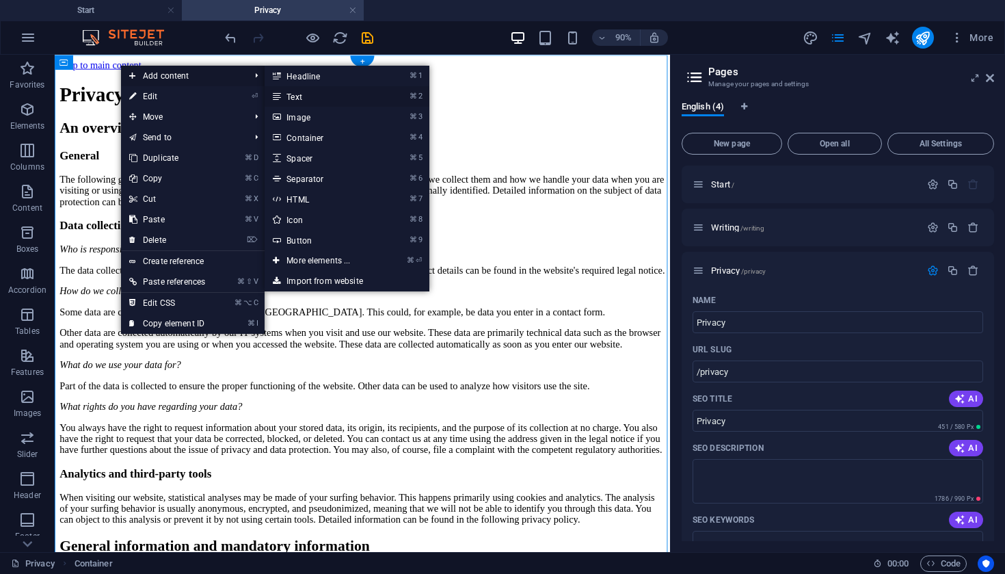
click at [312, 96] on link "⌘ 2 Text" at bounding box center [321, 96] width 113 height 21
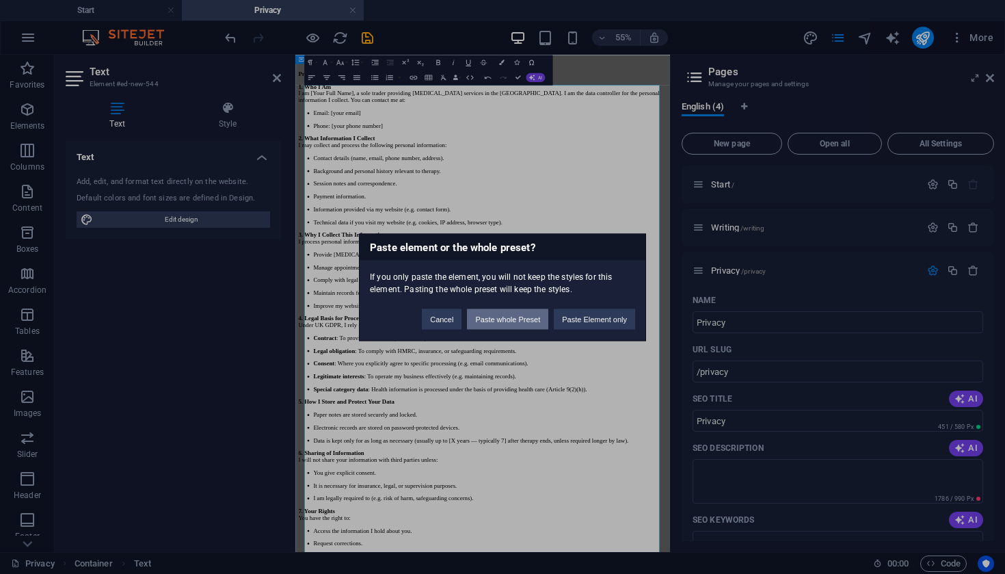
click at [513, 320] on button "Paste whole Preset" at bounding box center [507, 318] width 81 height 21
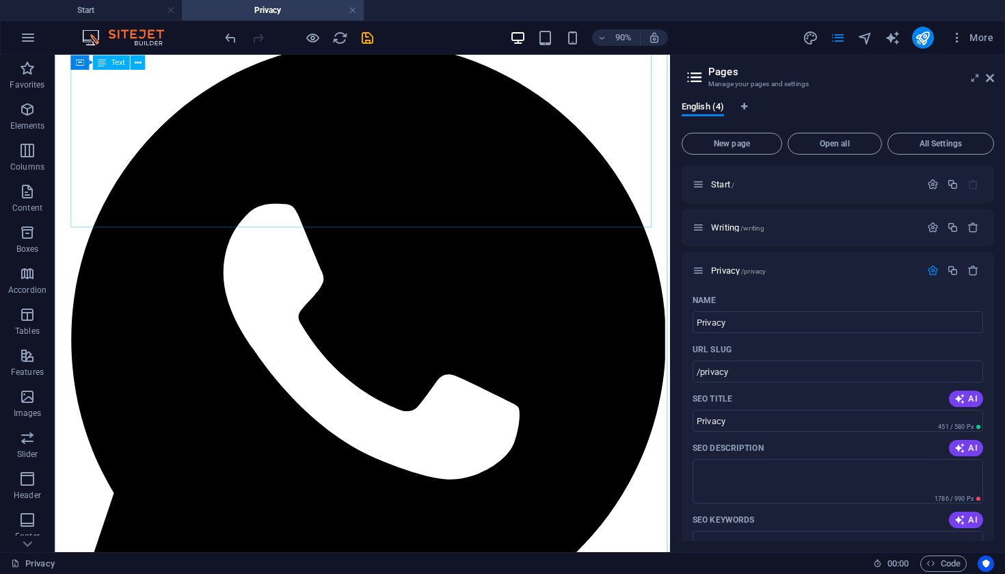
scroll to position [1269, 0]
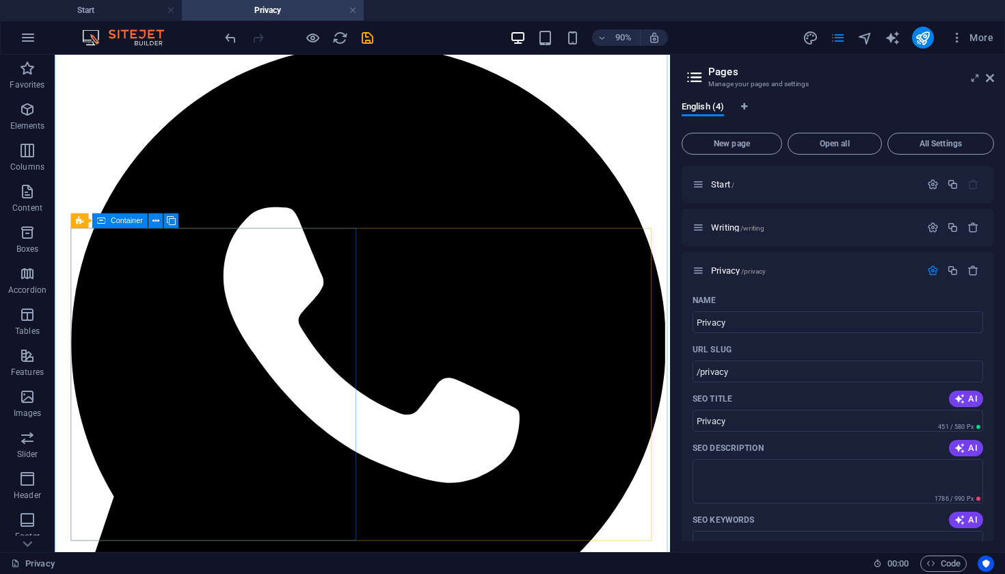
click at [334, 303] on div "contact me Feel free to get in touch if you'd like to explore working with me. …" at bounding box center [396, 323] width 673 height 828
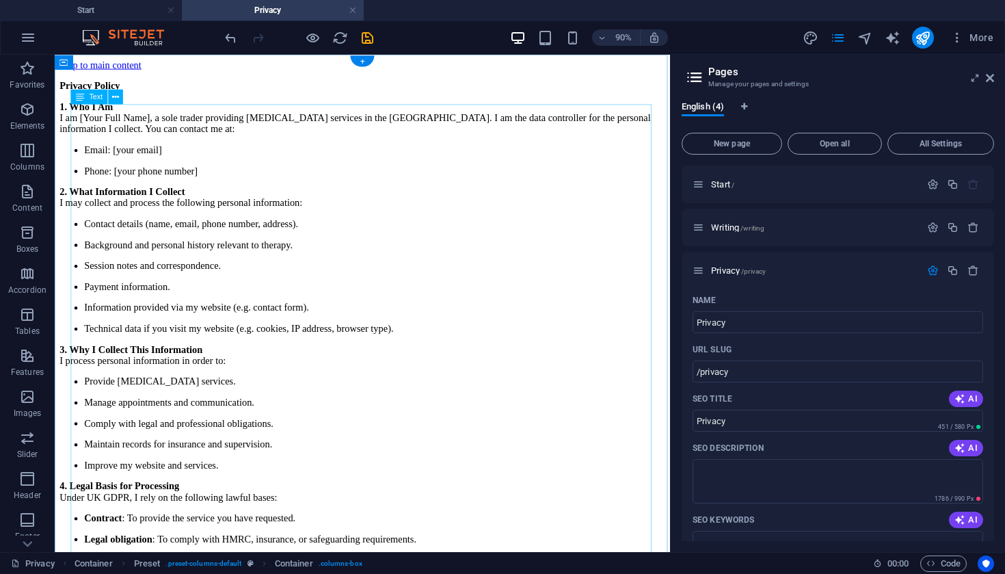
scroll to position [0, 0]
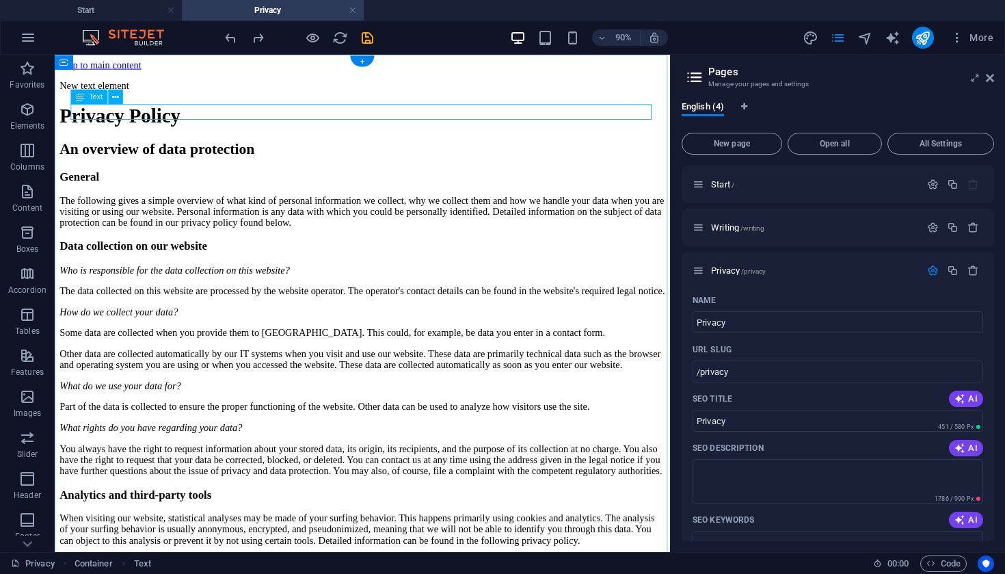
click at [201, 96] on div "New text element" at bounding box center [396, 89] width 673 height 12
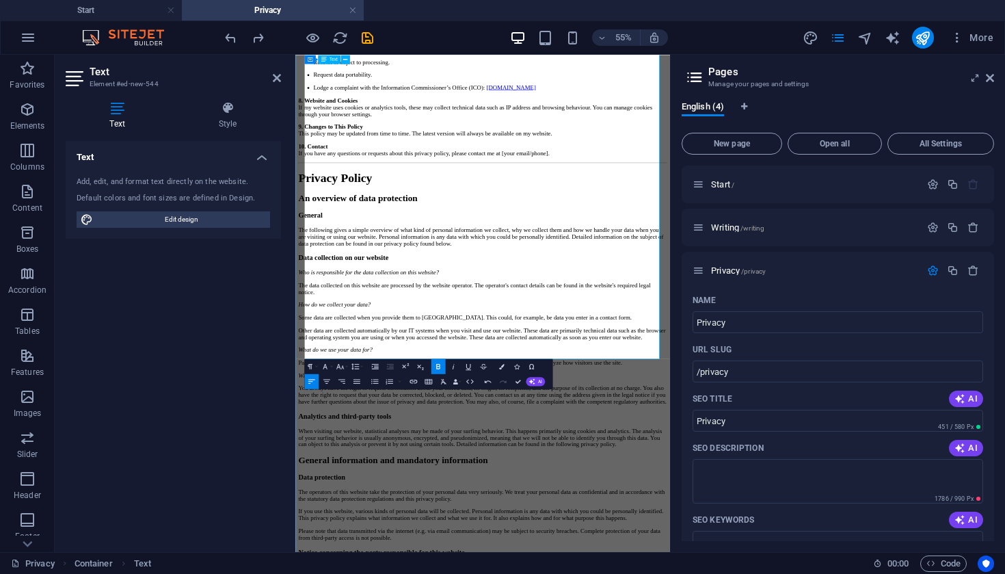
scroll to position [932, 0]
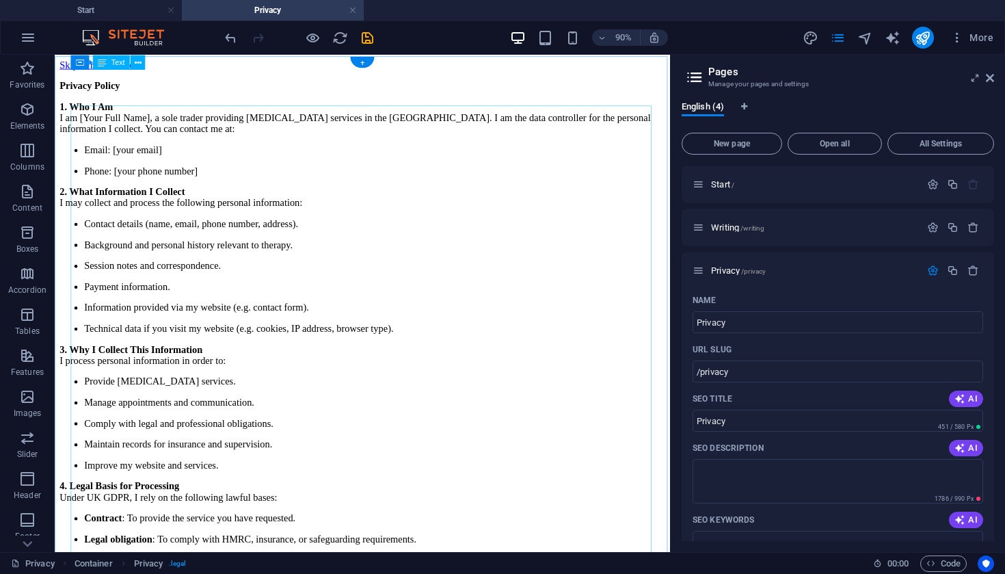
scroll to position [0, 0]
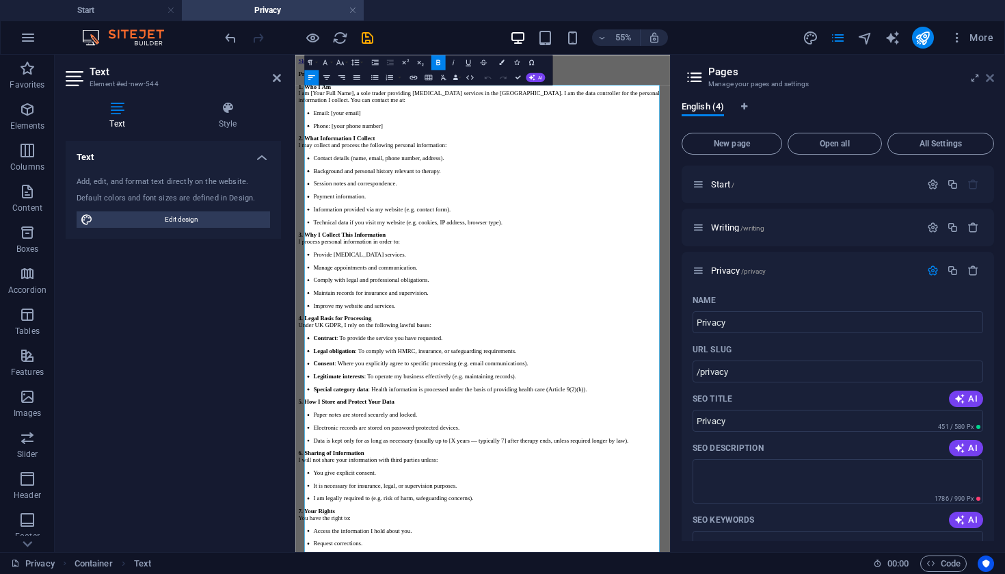
click at [990, 80] on icon at bounding box center [990, 77] width 8 height 11
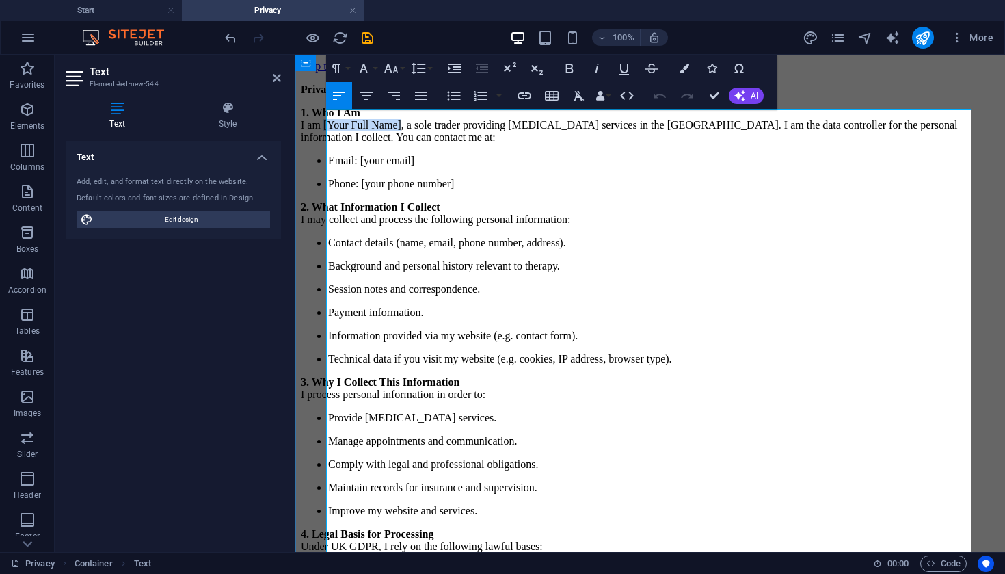
drag, startPoint x: 350, startPoint y: 150, endPoint x: 429, endPoint y: 156, distance: 79.5
click at [429, 144] on p "1. Who I Am I am [Your Full Name], a sole trader providing [MEDICAL_DATA] servi…" at bounding box center [650, 125] width 699 height 37
click at [772, 144] on p "1. Who I Am I am [PERSON_NAME] [PERSON_NAME] , a sole trader providing [MEDICAL…" at bounding box center [650, 125] width 699 height 37
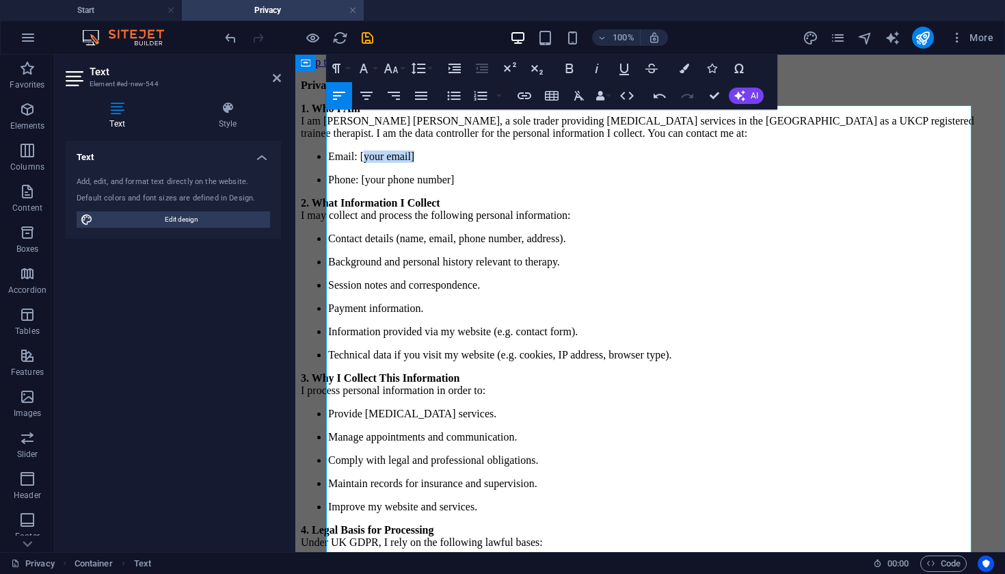
drag, startPoint x: 373, startPoint y: 198, endPoint x: 429, endPoint y: 197, distance: 55.4
click at [429, 163] on p "Email: [your email]" at bounding box center [663, 156] width 671 height 12
click at [500, 163] on p "Email: billpereirawood [at] [DOMAIN_NAME]" at bounding box center [663, 156] width 671 height 12
click at [475, 163] on p "Email: billpereirawood [at] iCloud [dot] com" at bounding box center [663, 156] width 671 height 12
click at [534, 186] on p "Phone: [your phone number]" at bounding box center [663, 180] width 671 height 12
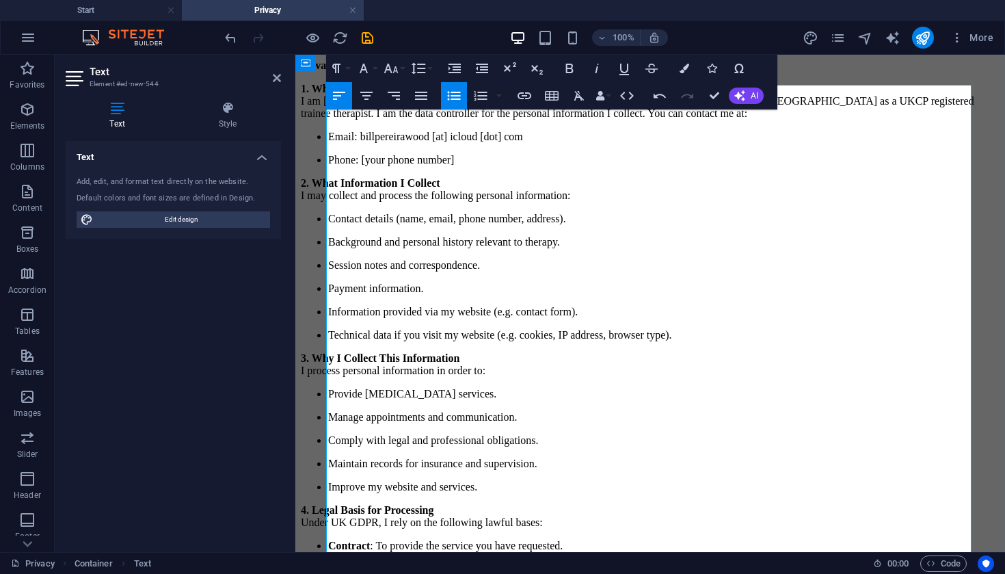
scroll to position [25, 0]
drag, startPoint x: 377, startPoint y: 212, endPoint x: 470, endPoint y: 211, distance: 93.0
click at [470, 165] on p "Phone: [your phone number]" at bounding box center [663, 159] width 671 height 12
drag, startPoint x: 484, startPoint y: 213, endPoint x: 334, endPoint y: 215, distance: 149.7
click at [334, 165] on ul "Email: billpereirawood [at] icloud [dot] com Phone: [your phone number]" at bounding box center [650, 148] width 699 height 36
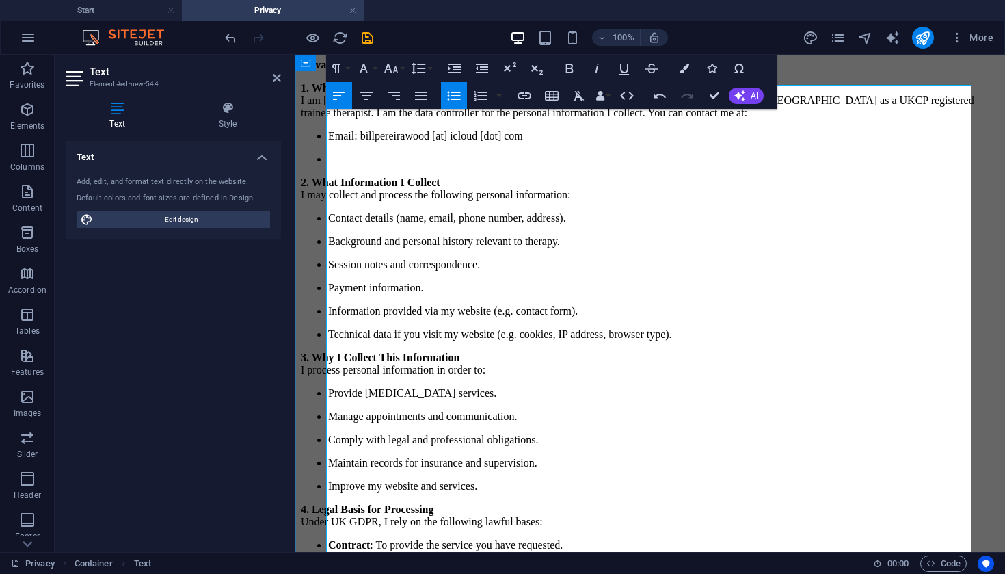
click at [331, 142] on li "Email: billpereirawood [at] icloud [dot] com" at bounding box center [663, 136] width 671 height 12
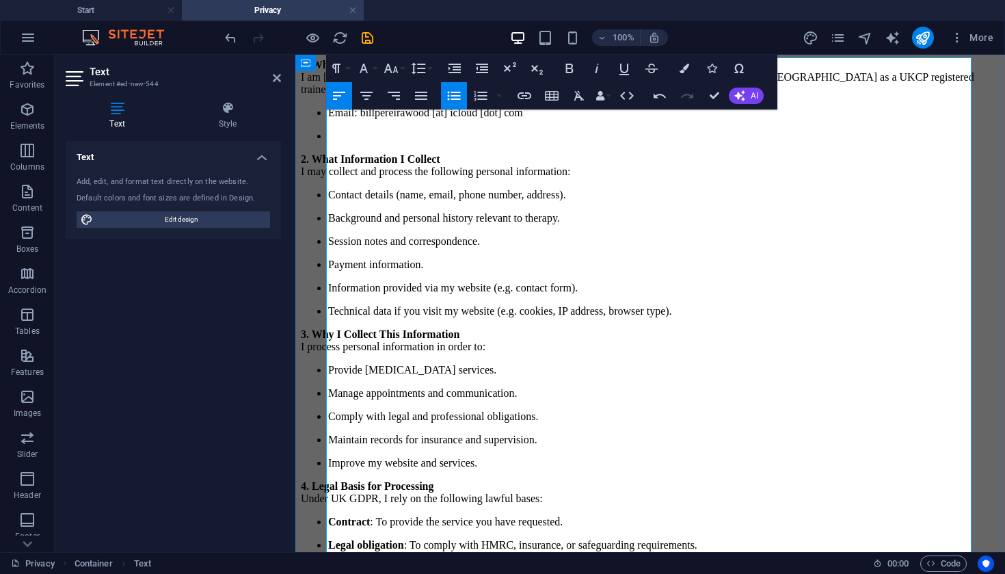
scroll to position [55, 0]
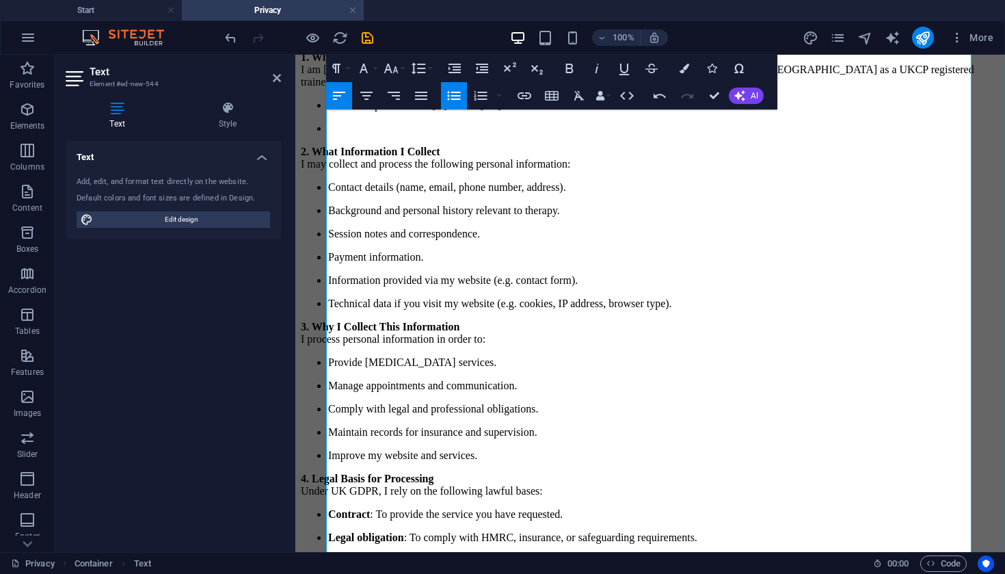
click at [617, 170] on p "2. What Information I Collect I may collect and process the following personal …" at bounding box center [650, 158] width 699 height 25
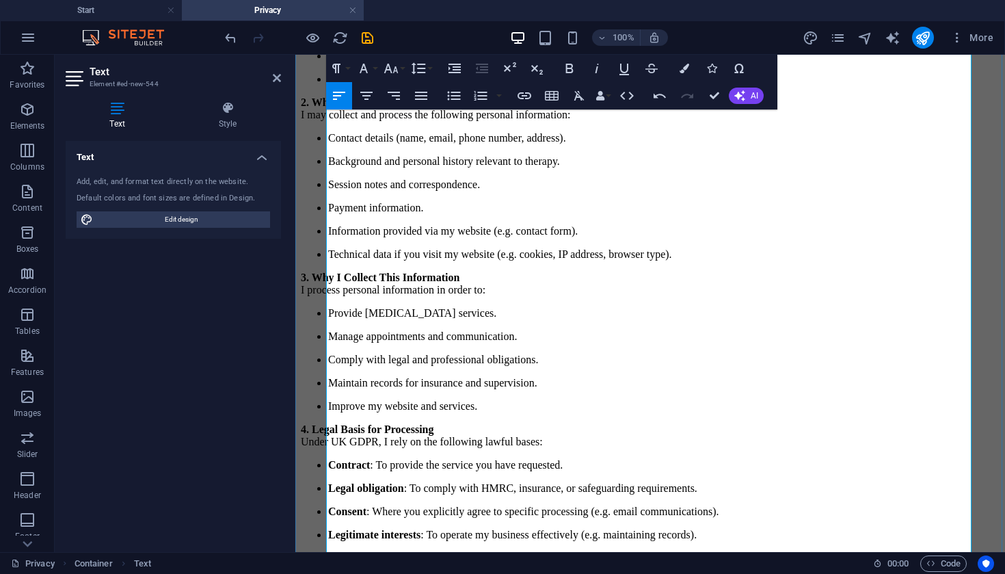
scroll to position [105, 0]
click at [731, 260] on p "Technical data if you visit my website (e.g. cookies, IP address, browser type)." at bounding box center [663, 253] width 671 height 12
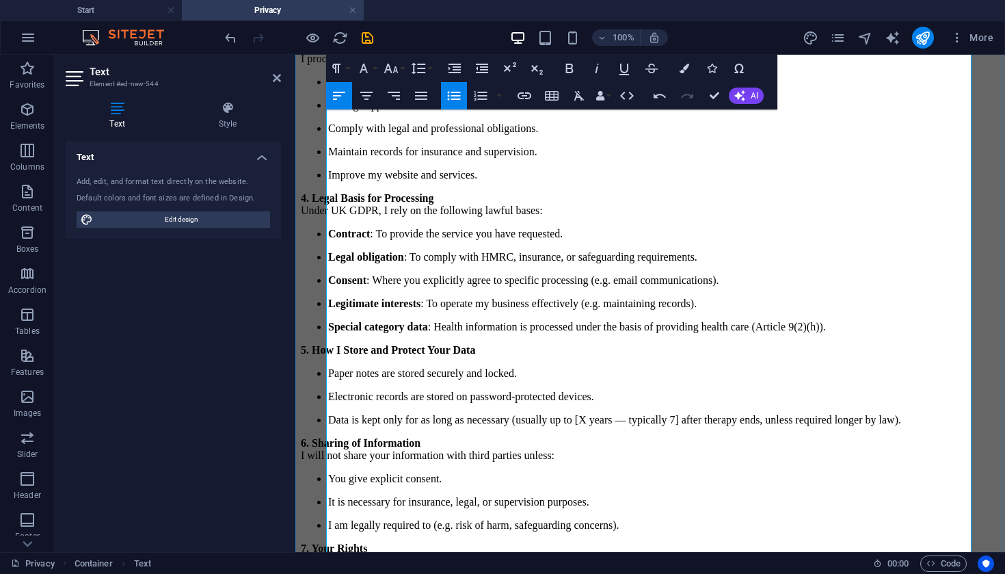
scroll to position [372, 0]
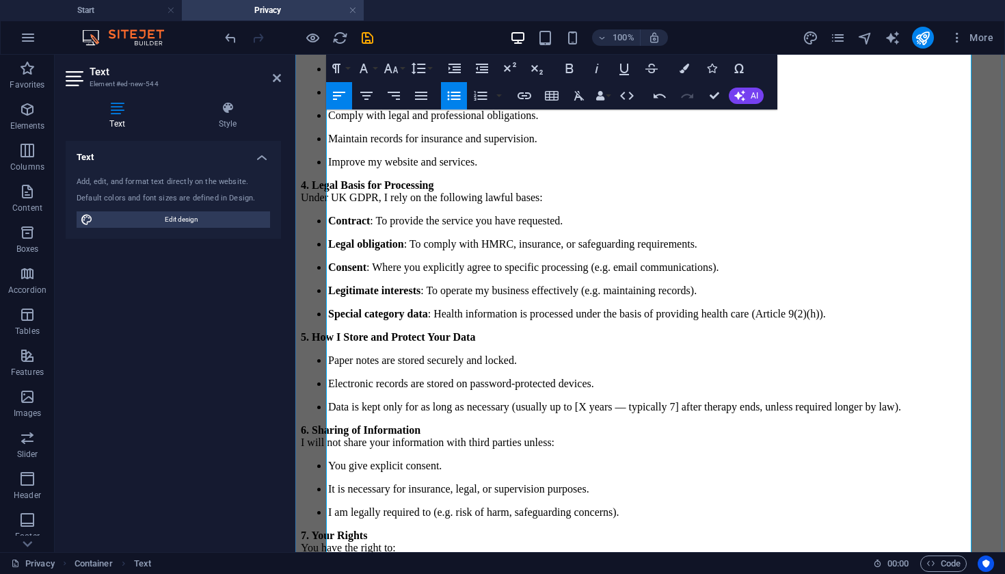
click at [523, 168] on p "Improve my website and services." at bounding box center [663, 162] width 671 height 12
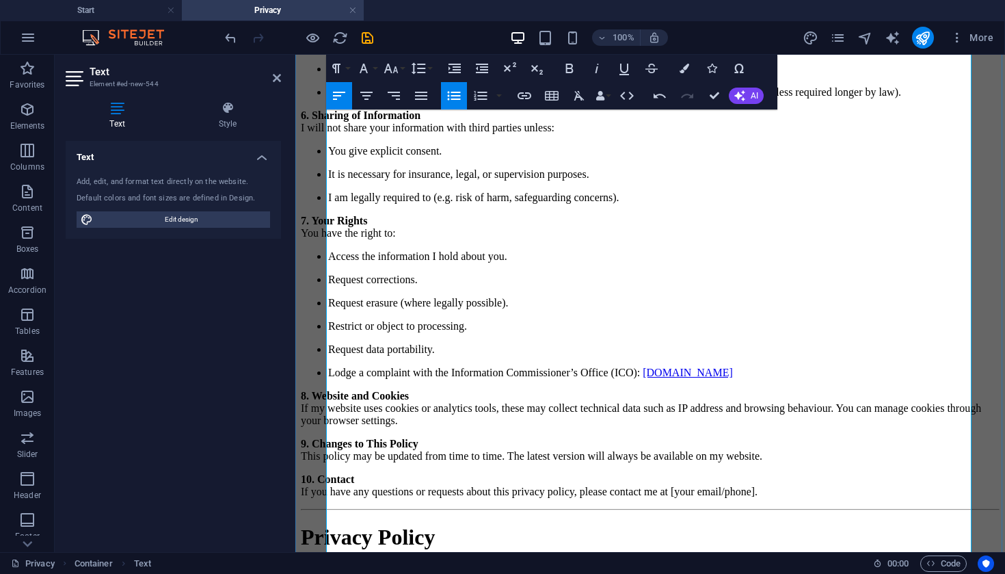
scroll to position [711, 0]
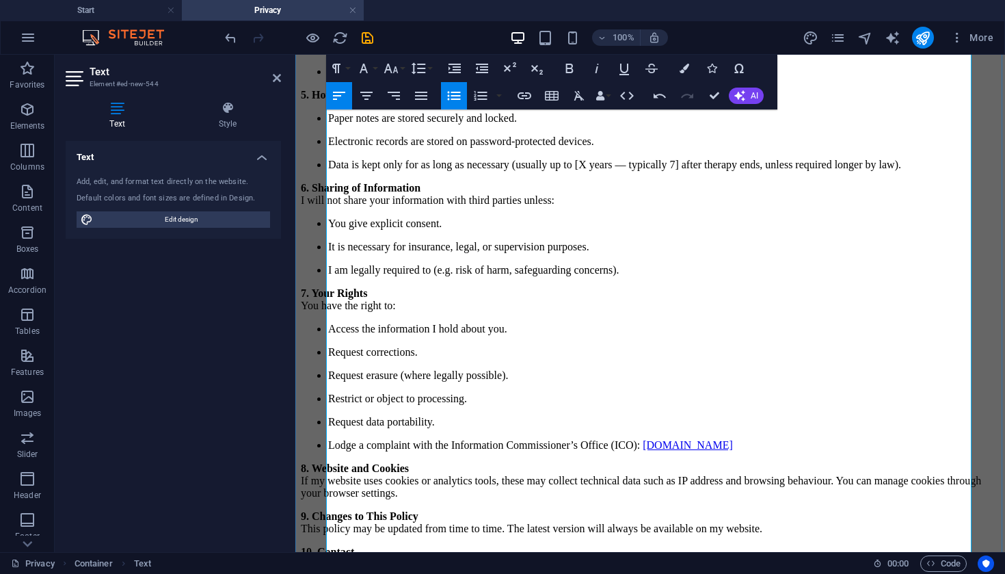
scroll to position [653, 0]
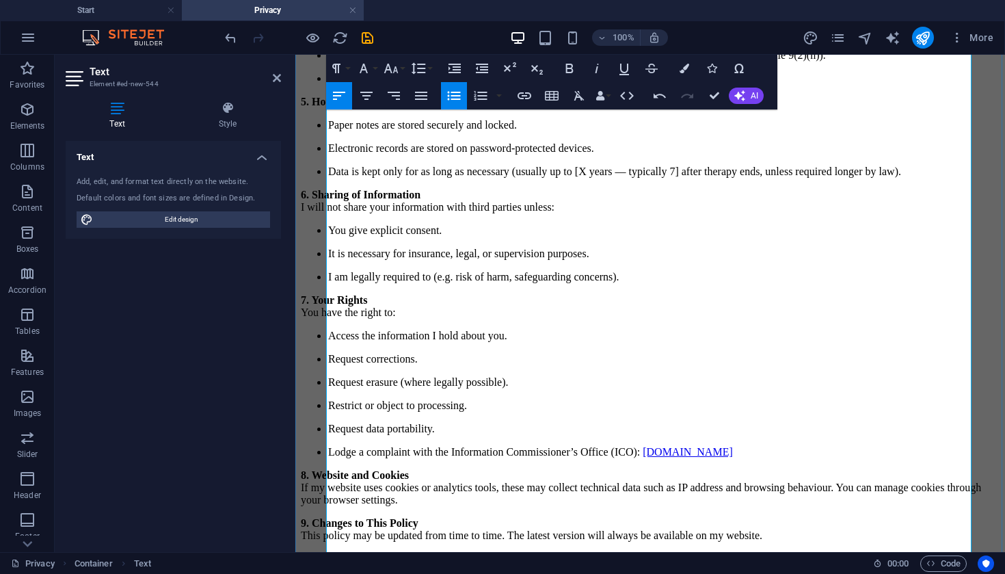
click at [802, 62] on p "Special category data : Health information is processed under the basis of prov…" at bounding box center [663, 55] width 671 height 12
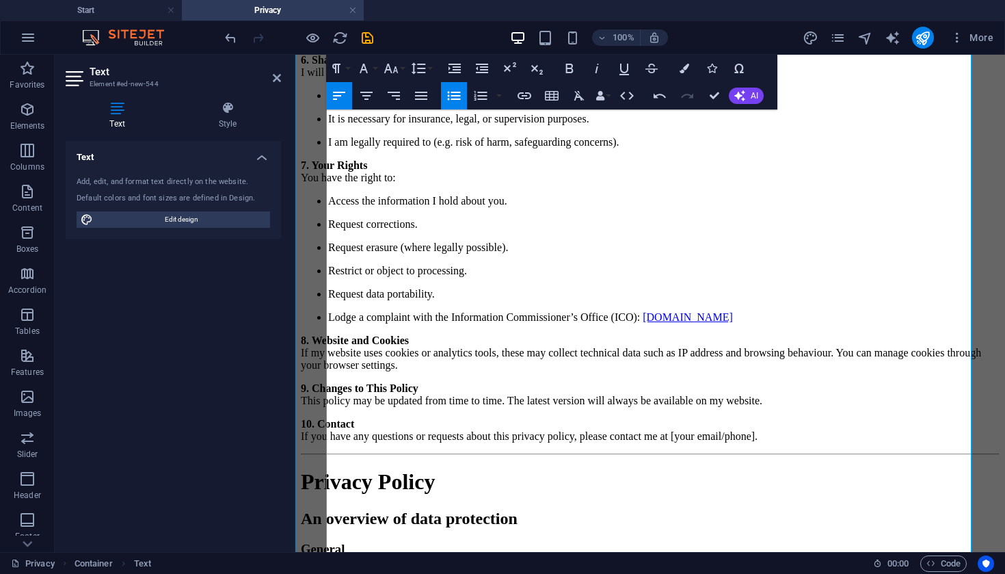
scroll to position [787, 0]
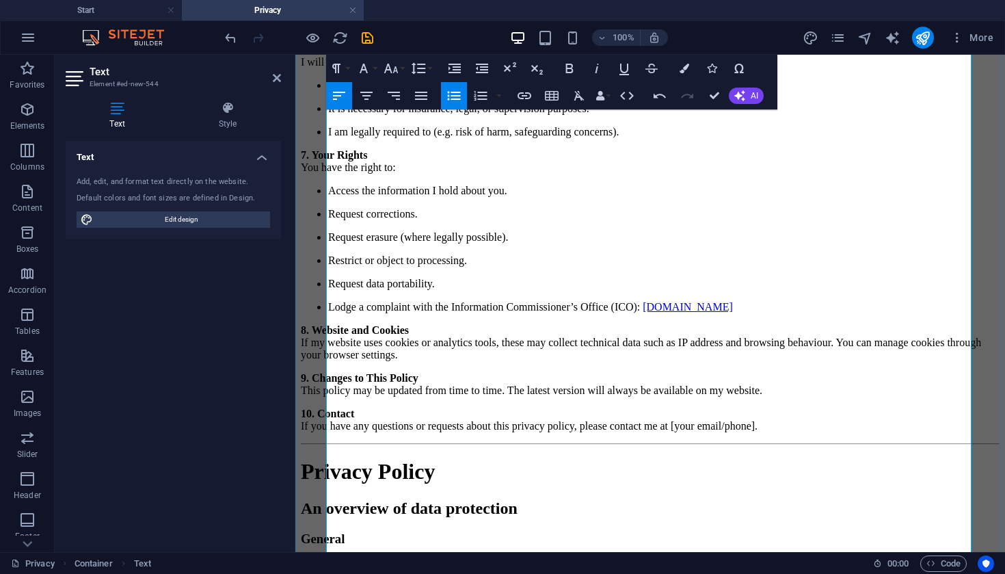
scroll to position [801, 0]
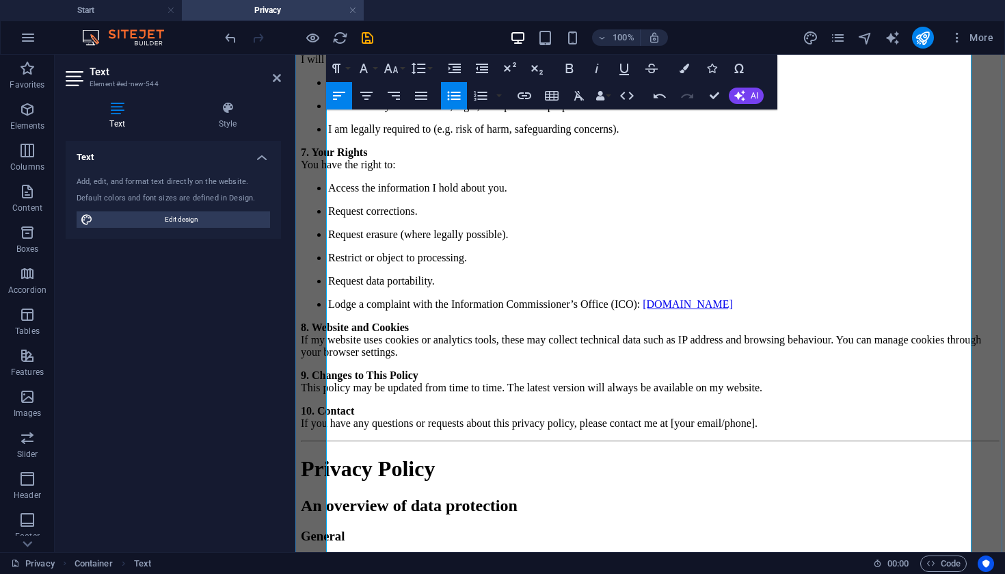
drag, startPoint x: 712, startPoint y: 307, endPoint x: 610, endPoint y: 302, distance: 102.6
click at [610, 30] on p "Data is kept only for as long as necessary (usually up to [X years — typically …" at bounding box center [663, 24] width 671 height 12
click at [876, 30] on li "Data is kept only for as long as necessary (usually up to 7 after therapy ends,…" at bounding box center [663, 24] width 671 height 12
click at [876, 30] on p "Data is kept only for as long as necessary (usually up to 7 after therapy ends,…" at bounding box center [663, 24] width 671 height 12
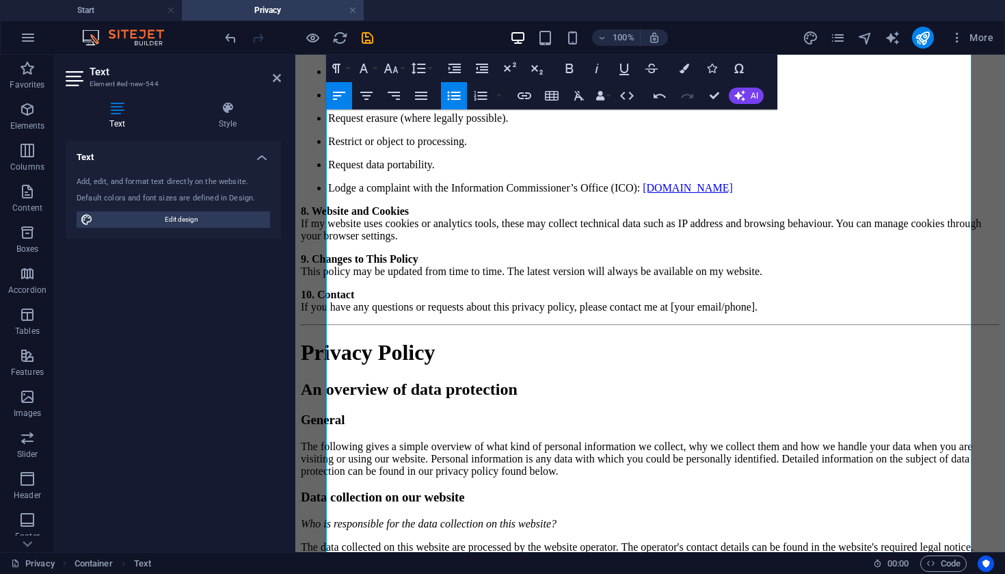
scroll to position [932, 0]
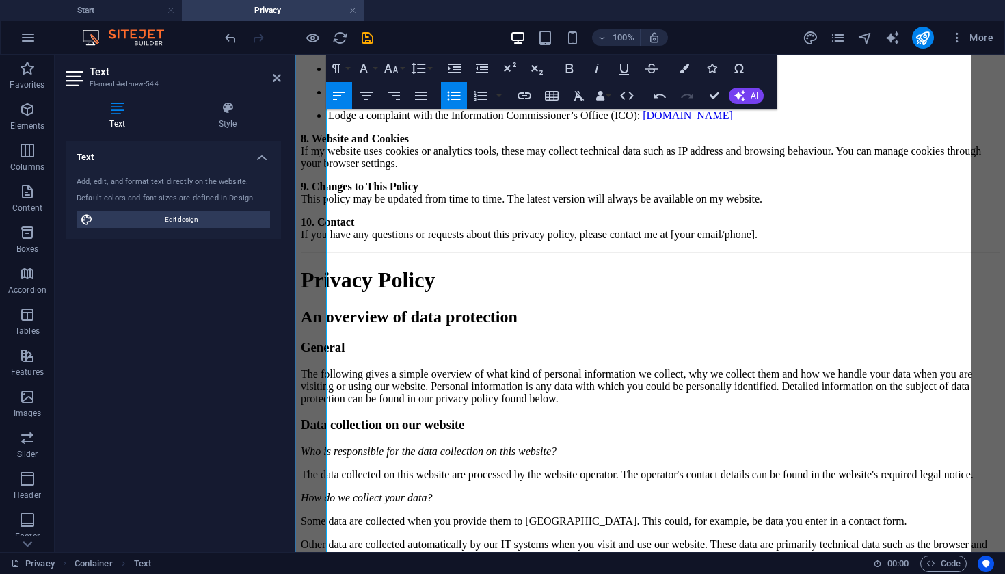
scroll to position [1019, 0]
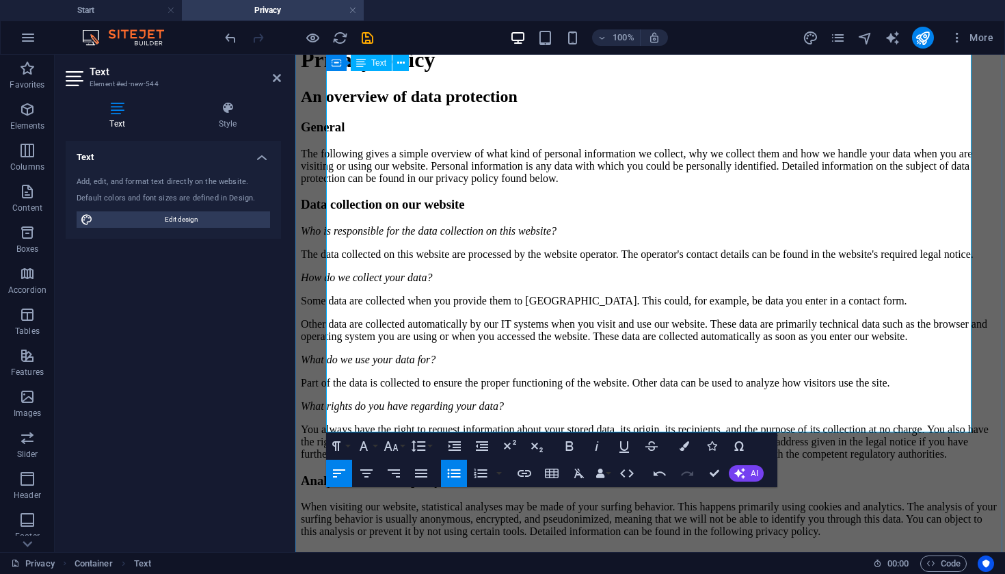
scroll to position [1263, 0]
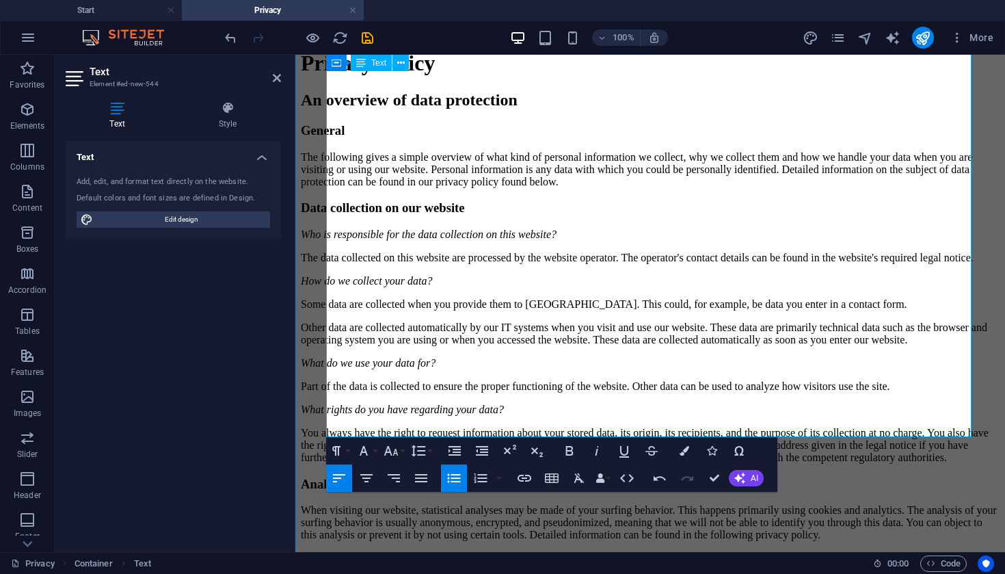
scroll to position [1287, 0]
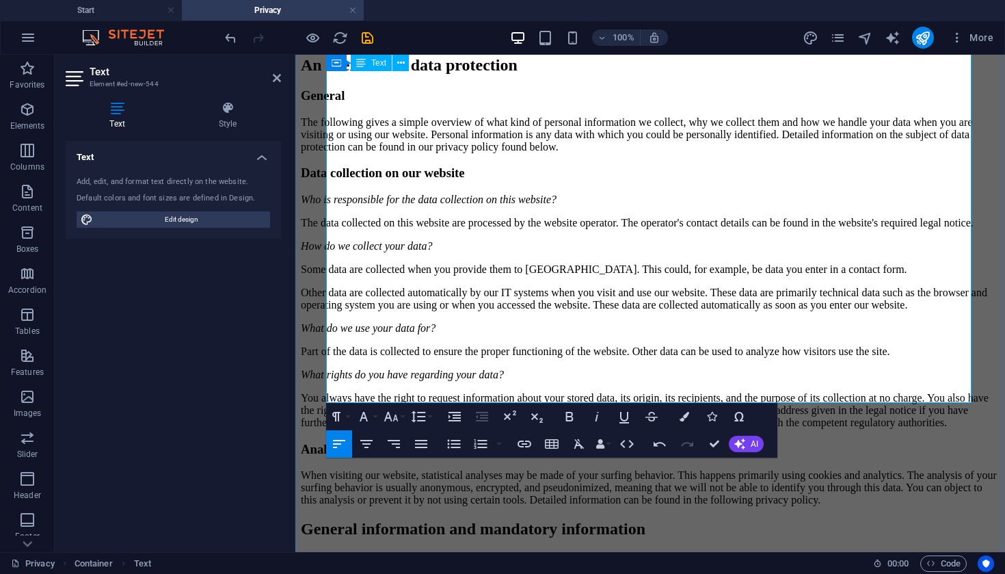
scroll to position [1336, 0]
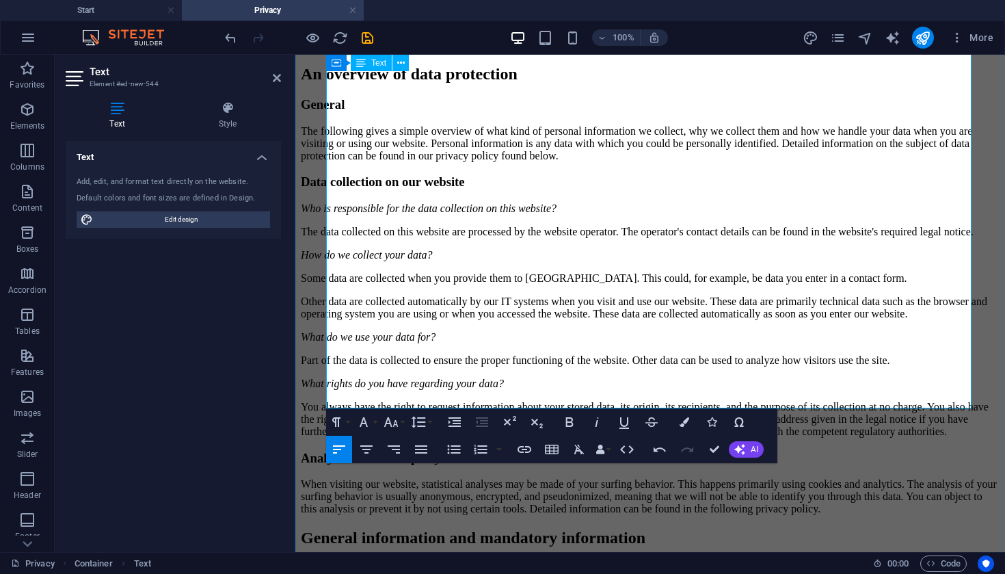
scroll to position [1351, 0]
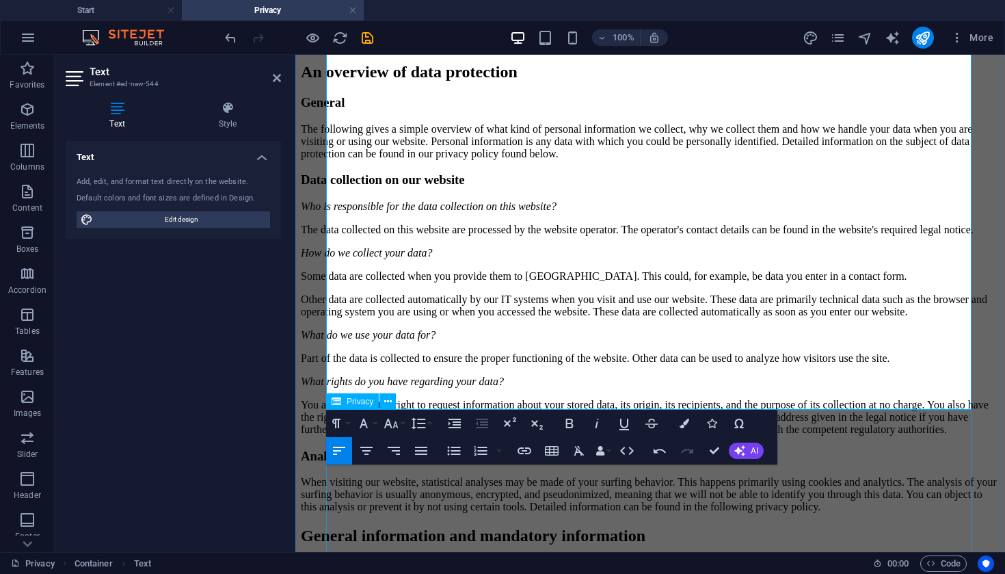
scroll to position [1344, 0]
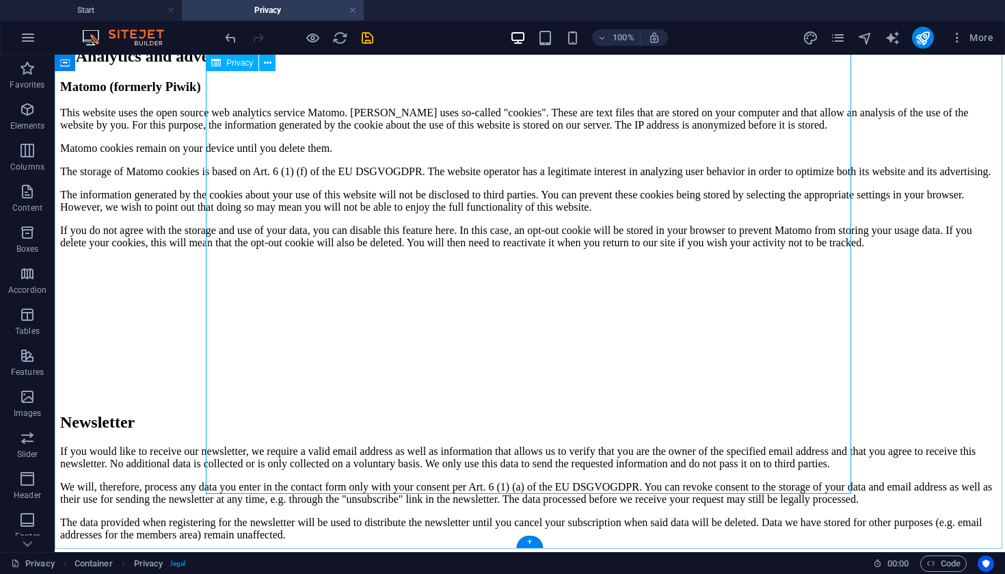
scroll to position [4762, 0]
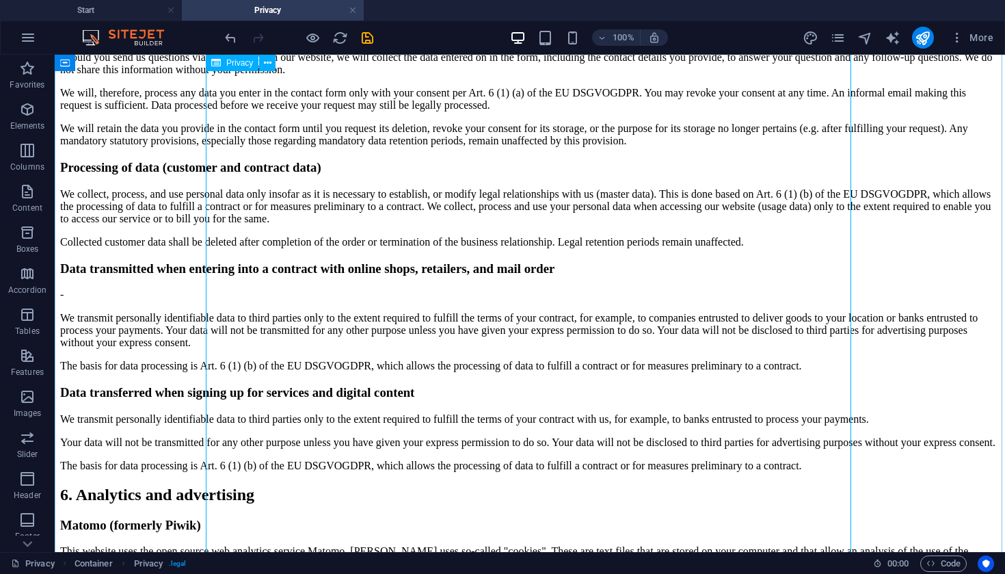
scroll to position [2910, 0]
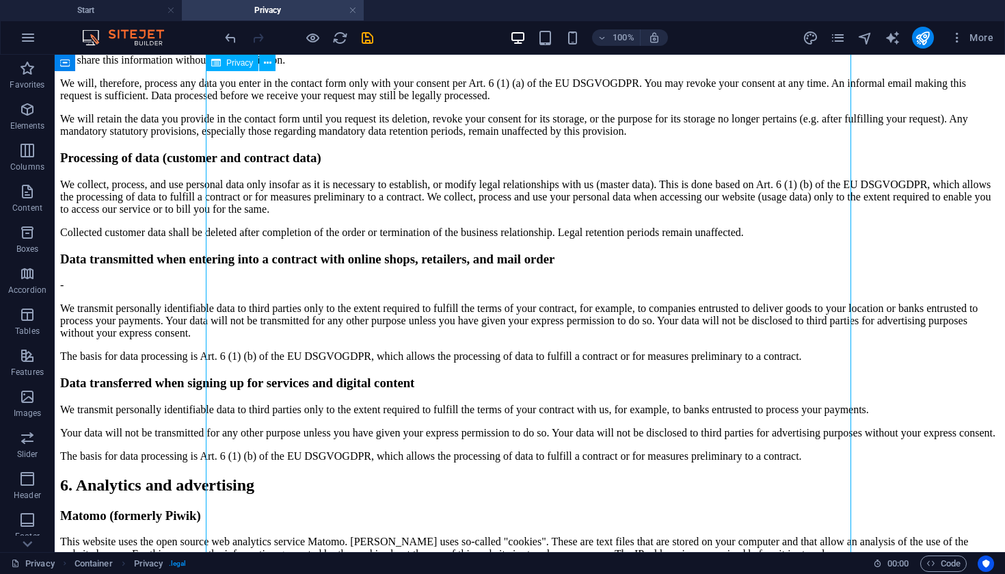
drag, startPoint x: 334, startPoint y: 402, endPoint x: 355, endPoint y: 471, distance: 72.2
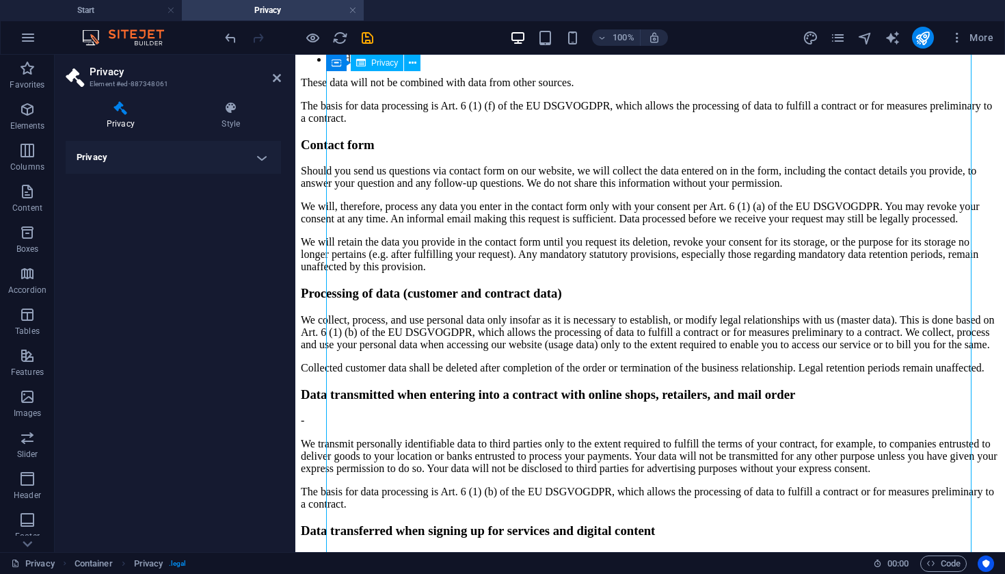
drag, startPoint x: 370, startPoint y: 436, endPoint x: 402, endPoint y: 450, distance: 34.6
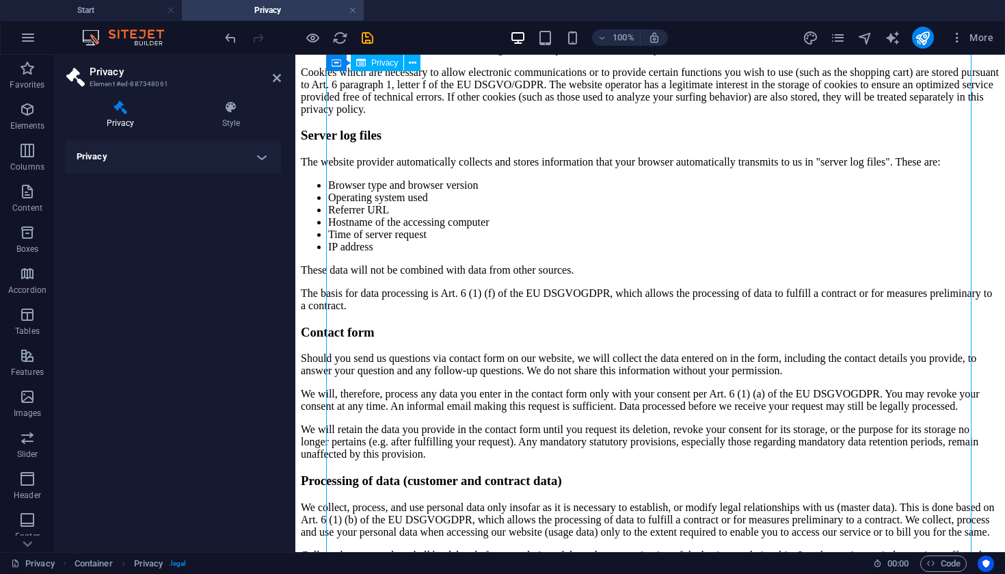
scroll to position [2719, 0]
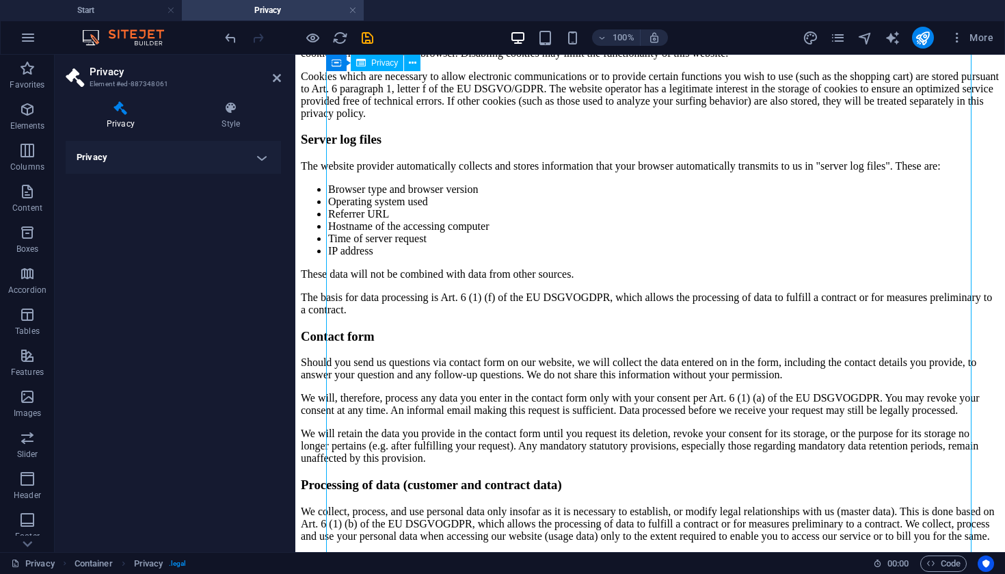
click at [383, 291] on div "Privacy Policy An overview of data protection General The following gives a sim…" at bounding box center [650, 37] width 699 height 2764
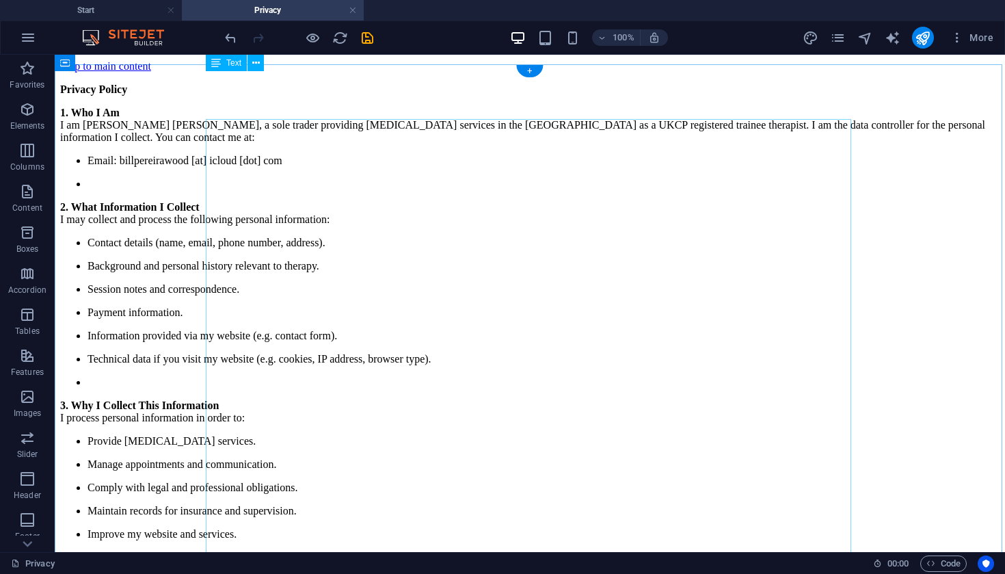
scroll to position [0, 0]
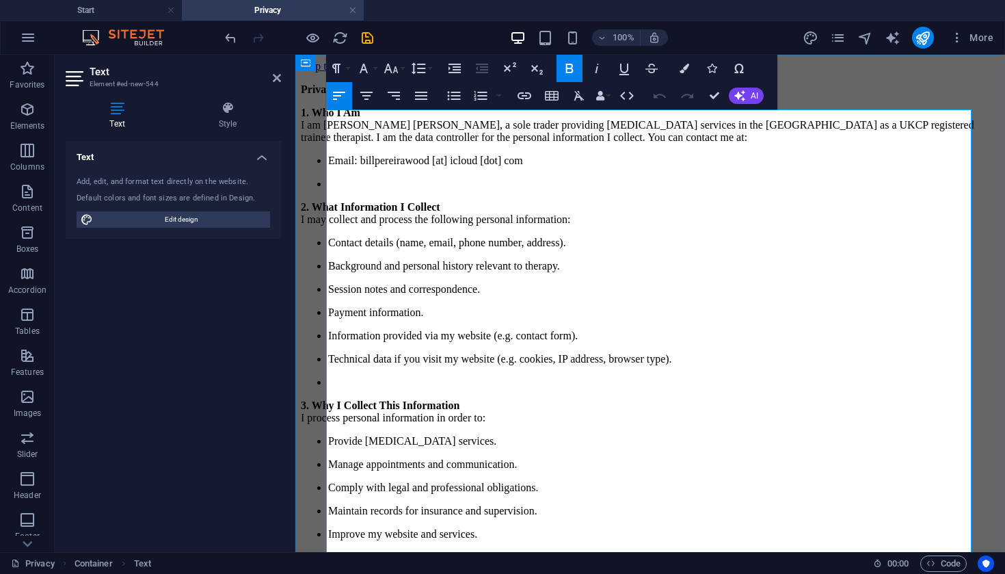
click at [399, 96] on p "Privacy Policy" at bounding box center [650, 89] width 699 height 12
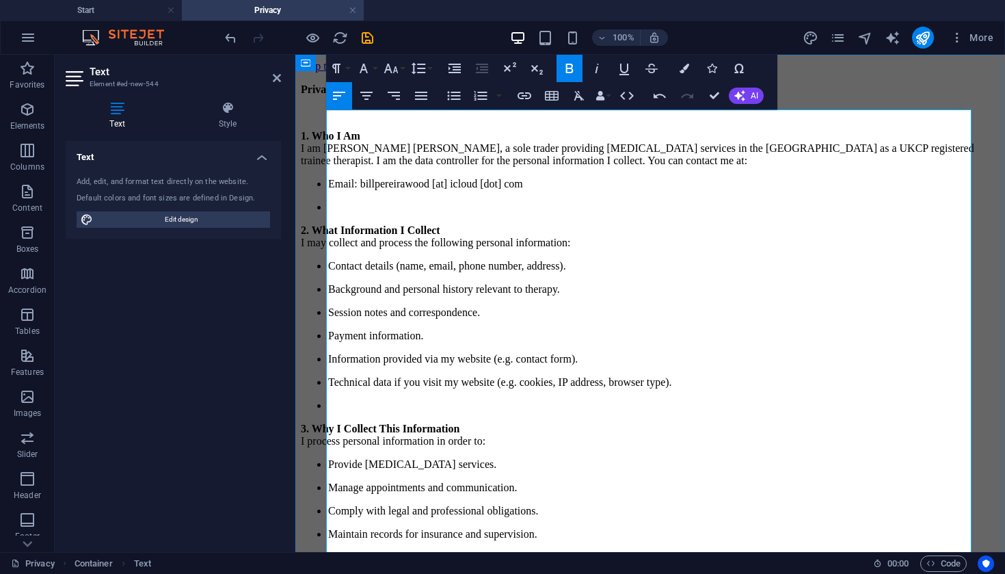
click at [368, 95] on strong "Privacy Policy" at bounding box center [334, 89] width 67 height 12
click at [373, 68] on button "Font Family" at bounding box center [366, 68] width 26 height 27
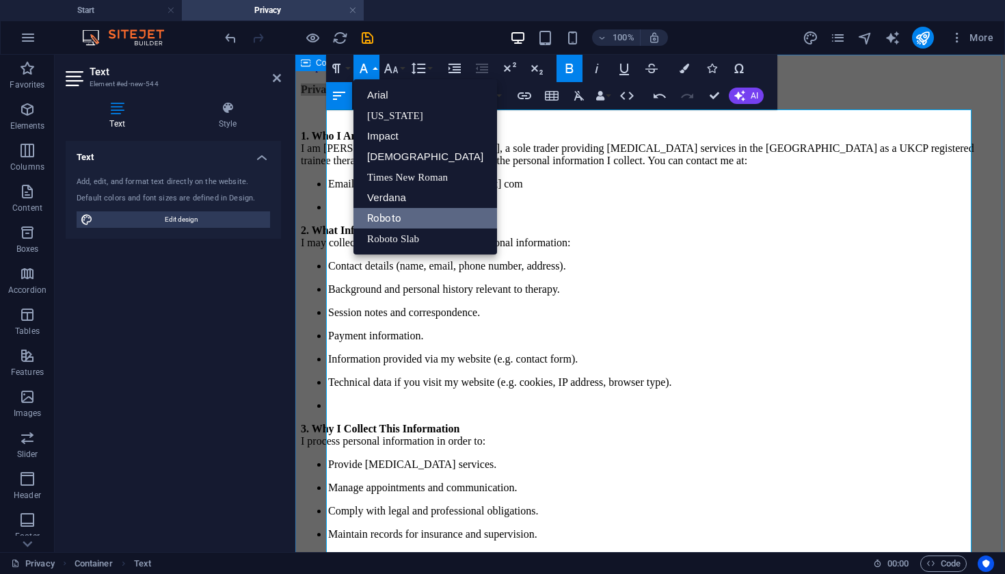
click at [373, 68] on button "Font Family" at bounding box center [366, 68] width 26 height 27
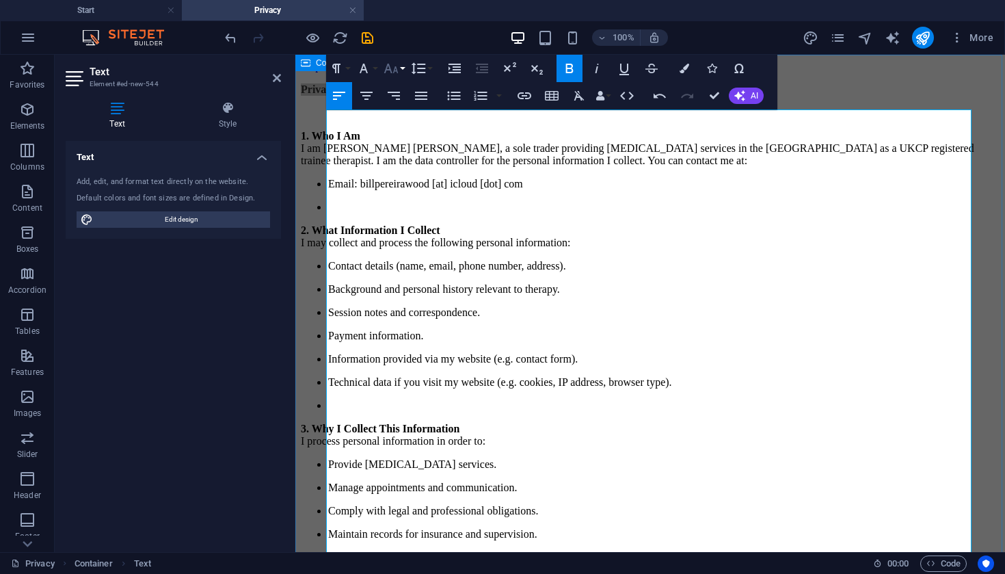
click at [393, 68] on icon "button" at bounding box center [391, 68] width 16 height 16
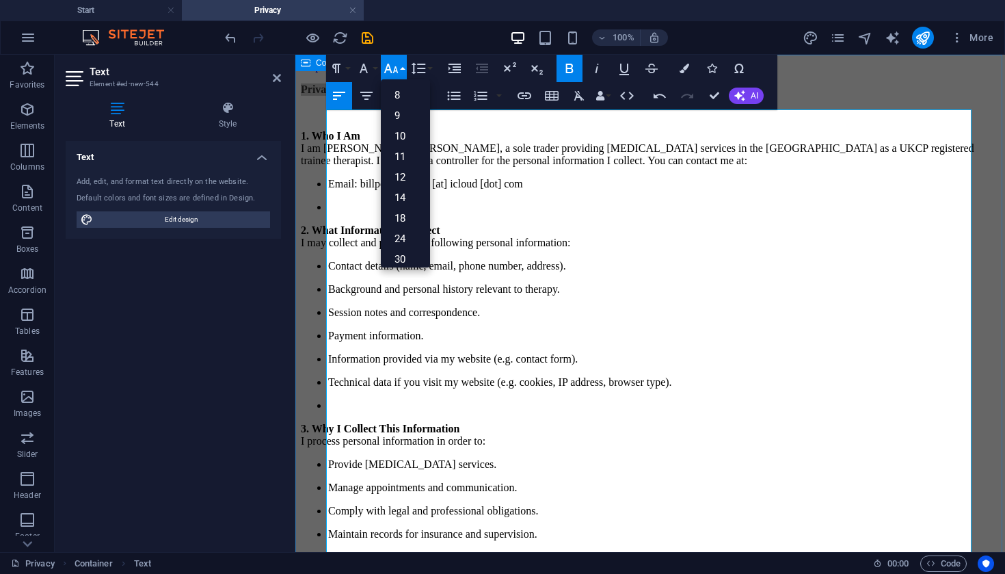
click at [393, 68] on icon "button" at bounding box center [391, 68] width 16 height 16
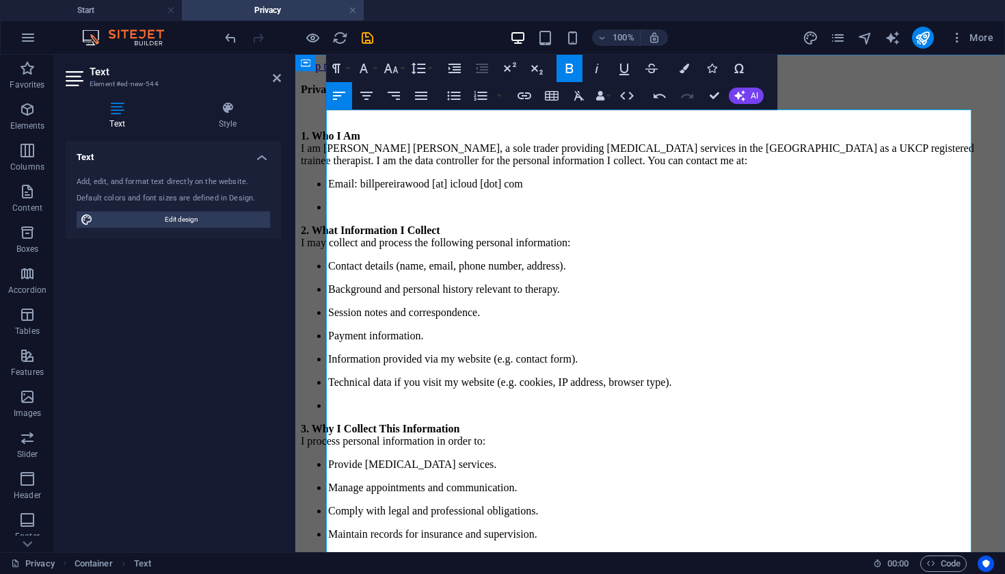
click at [460, 167] on p "1. Who I Am I am [PERSON_NAME] [PERSON_NAME], a sole trader providing [MEDICAL_…" at bounding box center [650, 148] width 699 height 37
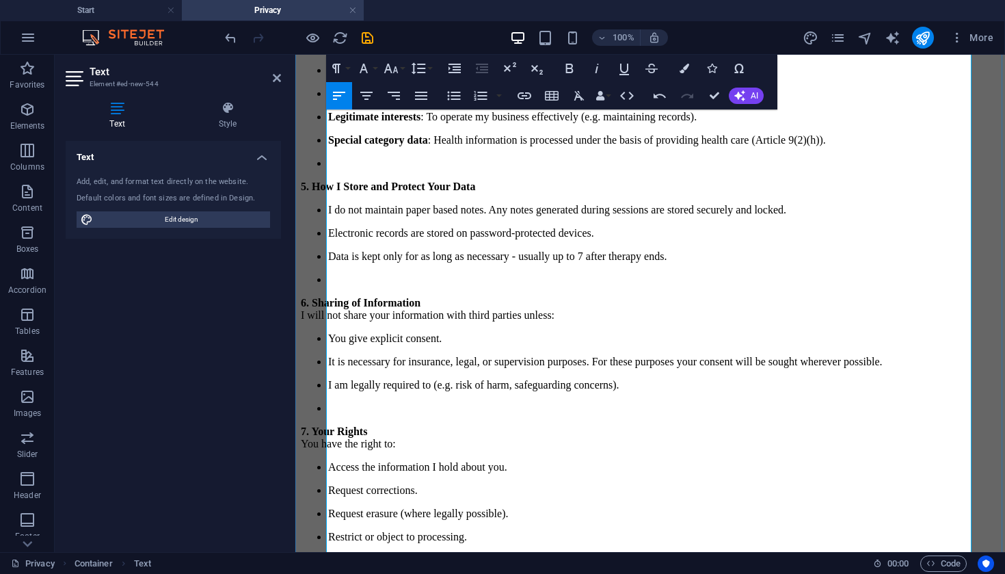
scroll to position [660, 0]
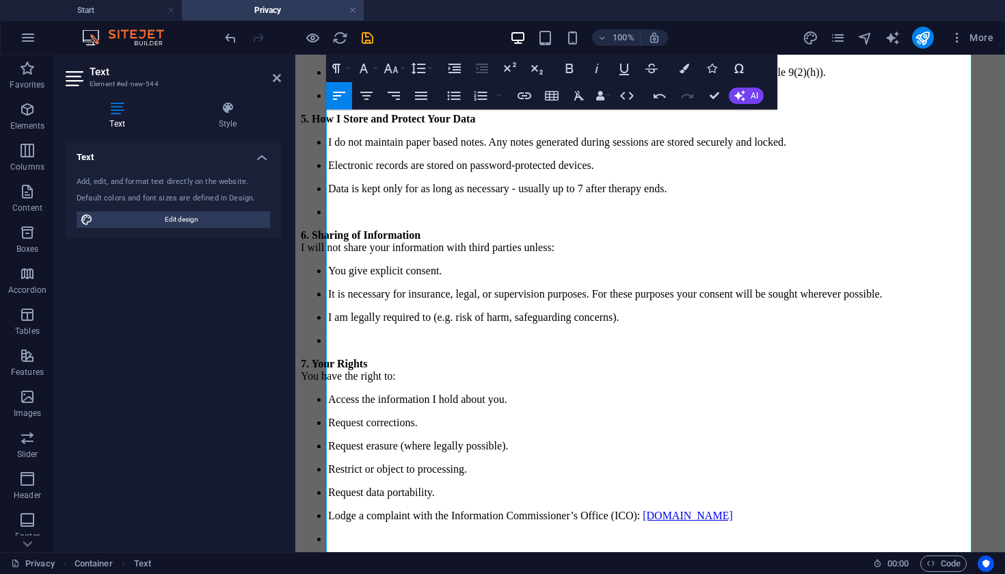
click at [503, 148] on li "I do not maintain paper based notes. Any notes generated during sessions are st…" at bounding box center [663, 142] width 671 height 12
click at [371, 172] on li "Electronic records are stored on password-protected devices." at bounding box center [663, 165] width 671 height 12
click at [431, 172] on li "Electronic records are stored on password-protected devices." at bounding box center [663, 165] width 671 height 12
click at [515, 148] on p "I do not maintain paper based notes. Any notes generated during sessions are st…" at bounding box center [663, 142] width 671 height 12
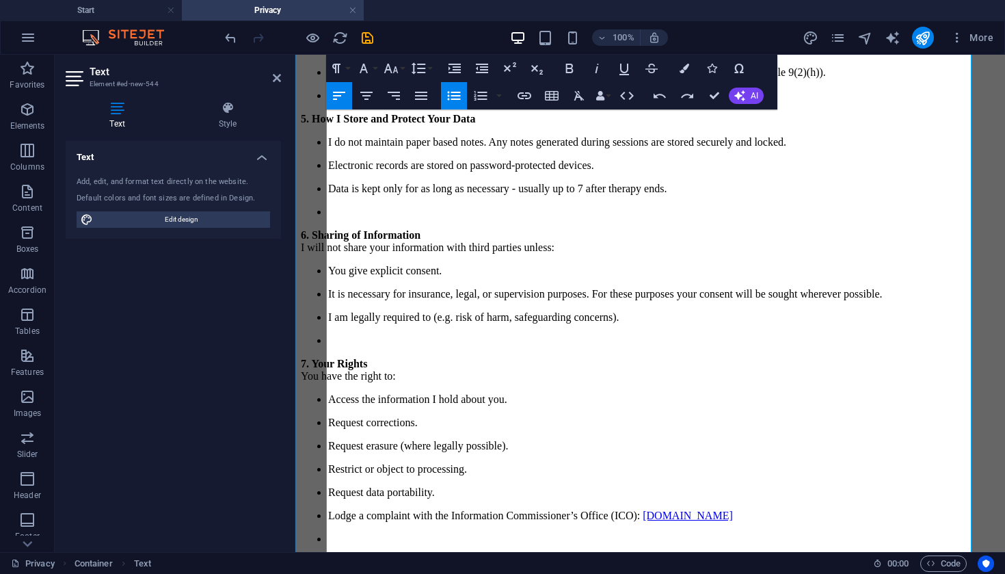
click at [847, 148] on p "I do not maintain paper based notes. Any notes generated during sessions are st…" at bounding box center [663, 142] width 671 height 12
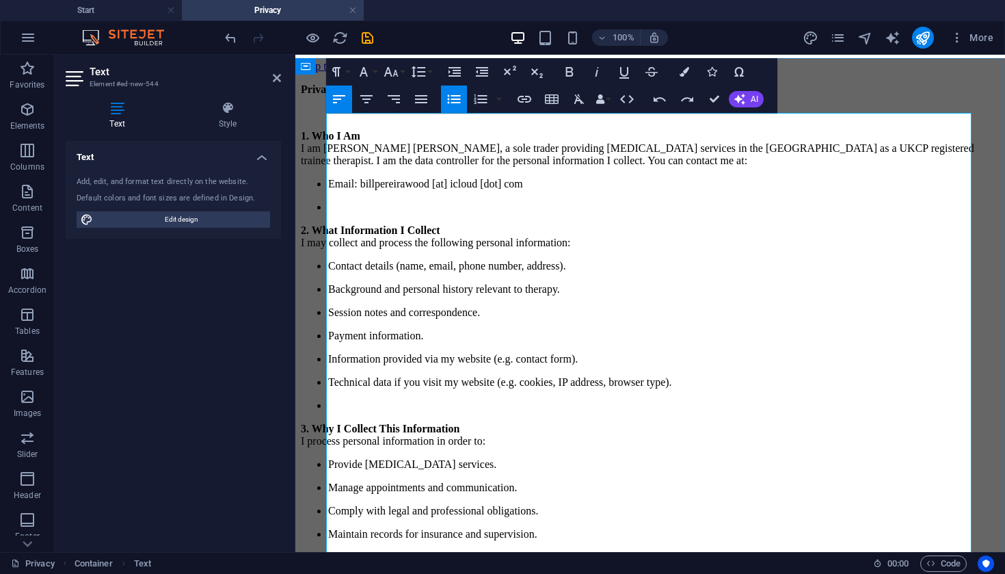
scroll to position [0, 0]
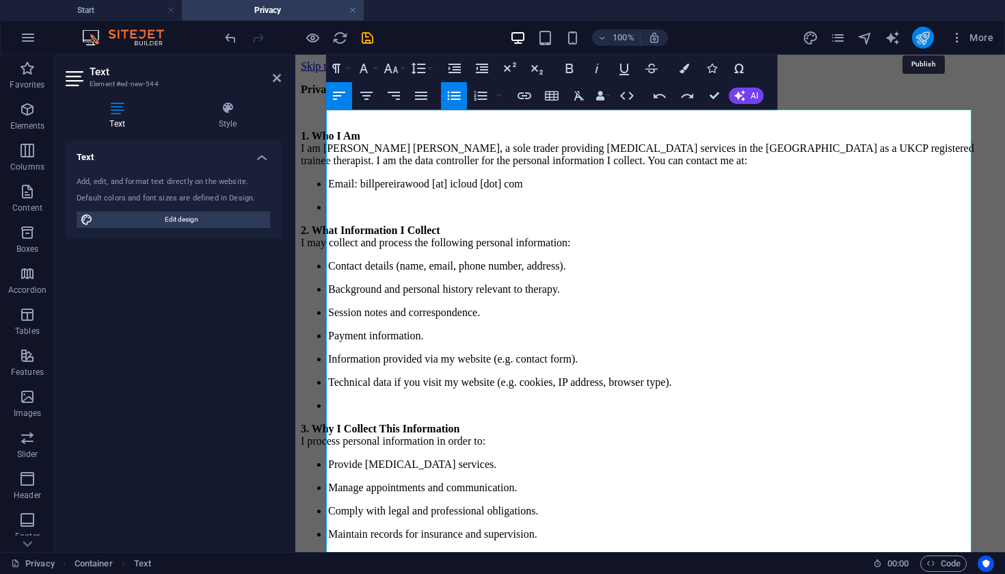
click at [917, 35] on icon "publish" at bounding box center [923, 38] width 16 height 16
checkbox input "false"
